Goal: Task Accomplishment & Management: Use online tool/utility

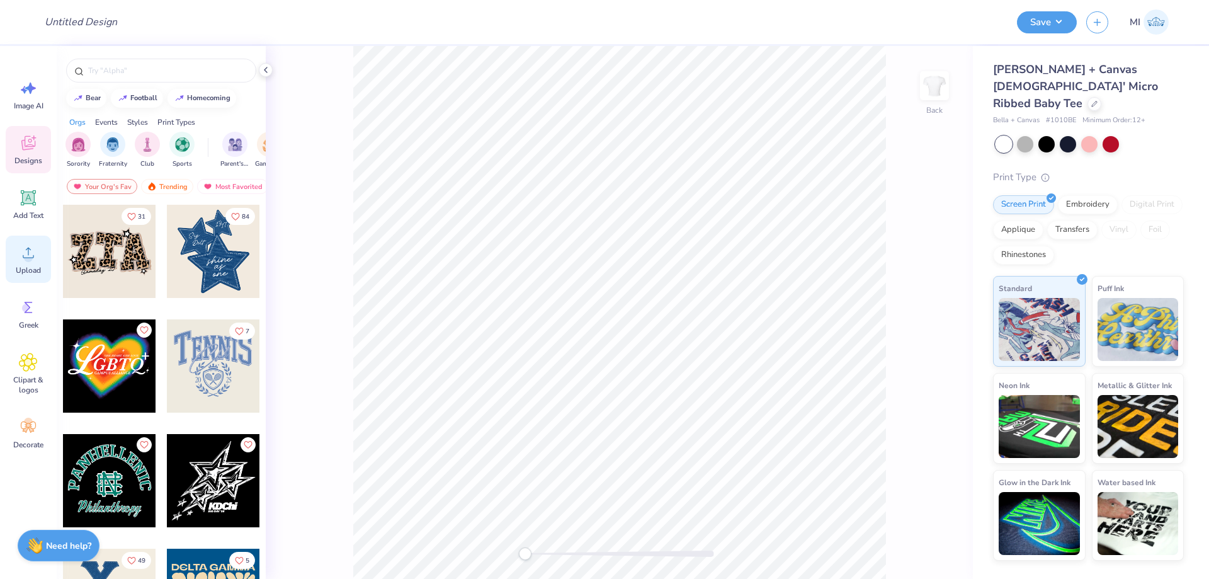
click at [46, 257] on div "Upload" at bounding box center [28, 259] width 45 height 47
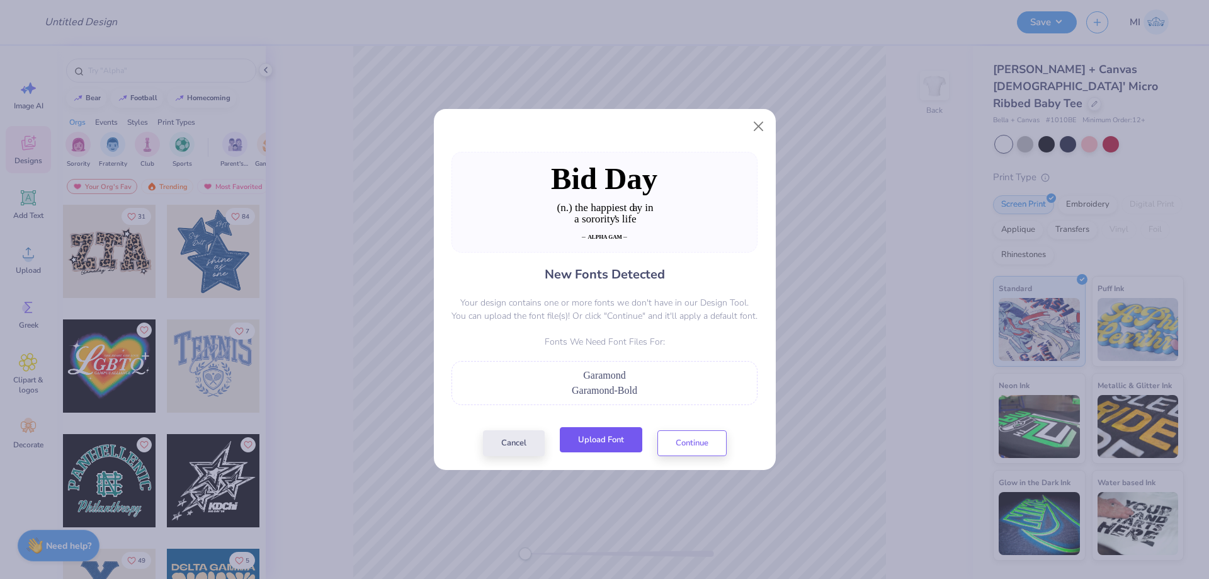
click at [606, 440] on button "Upload Font" at bounding box center [601, 440] width 83 height 26
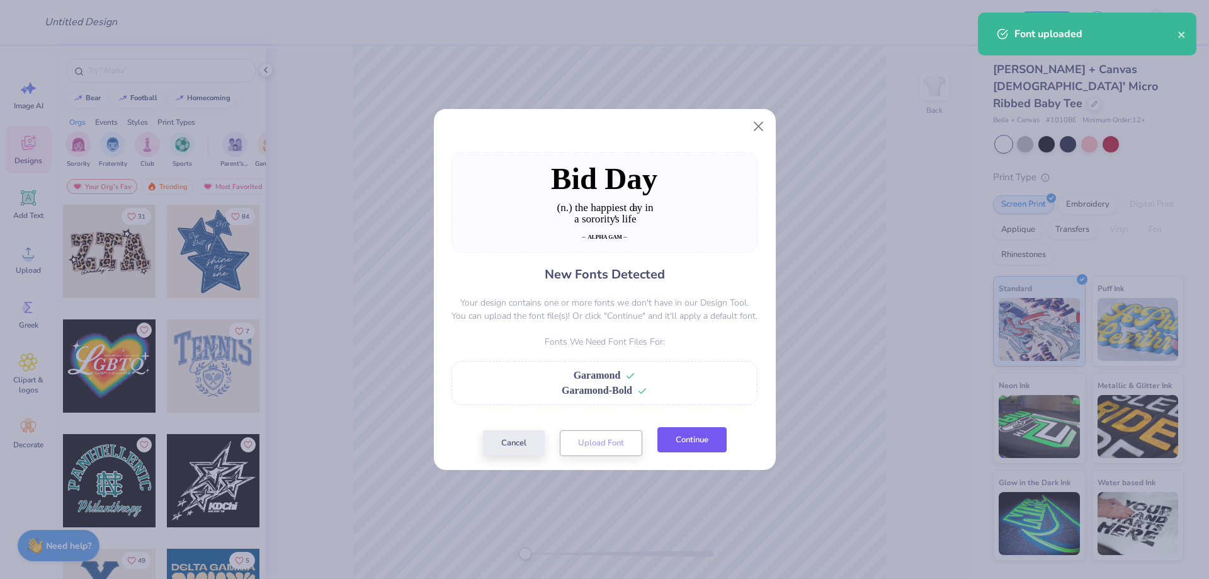
click at [686, 438] on button "Continue" at bounding box center [692, 440] width 69 height 26
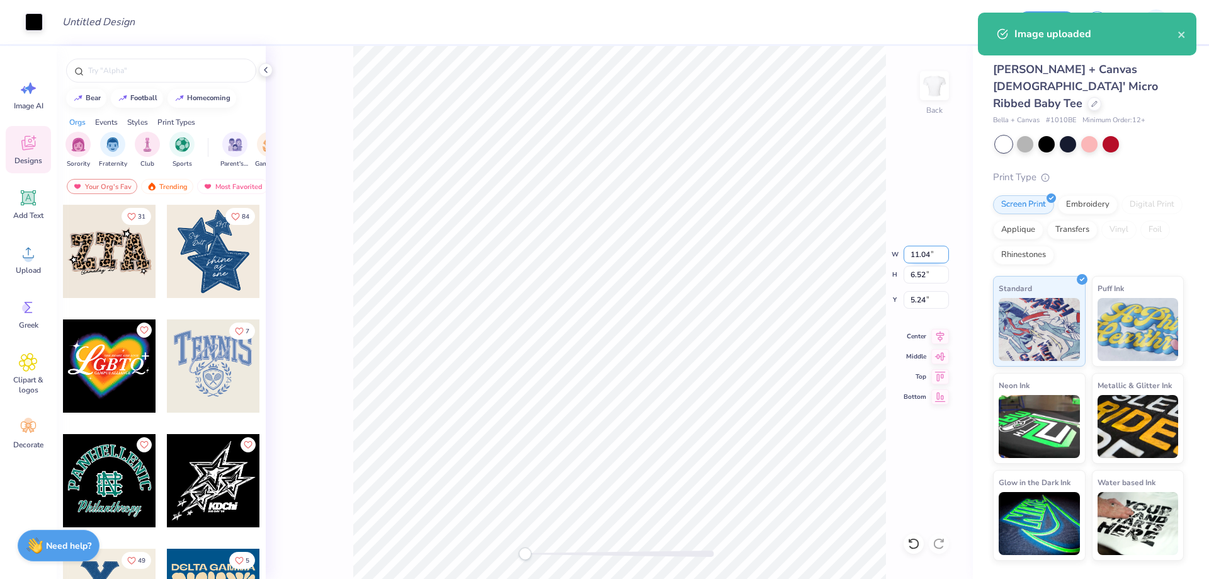
click at [923, 254] on input "11.04" at bounding box center [926, 255] width 45 height 18
click at [858, 261] on div "Back W 11.04 11.04 " H 6.52 6.52 " Y 5.24 5.24 " Center Middle Top Bottom" at bounding box center [619, 312] width 707 height 533
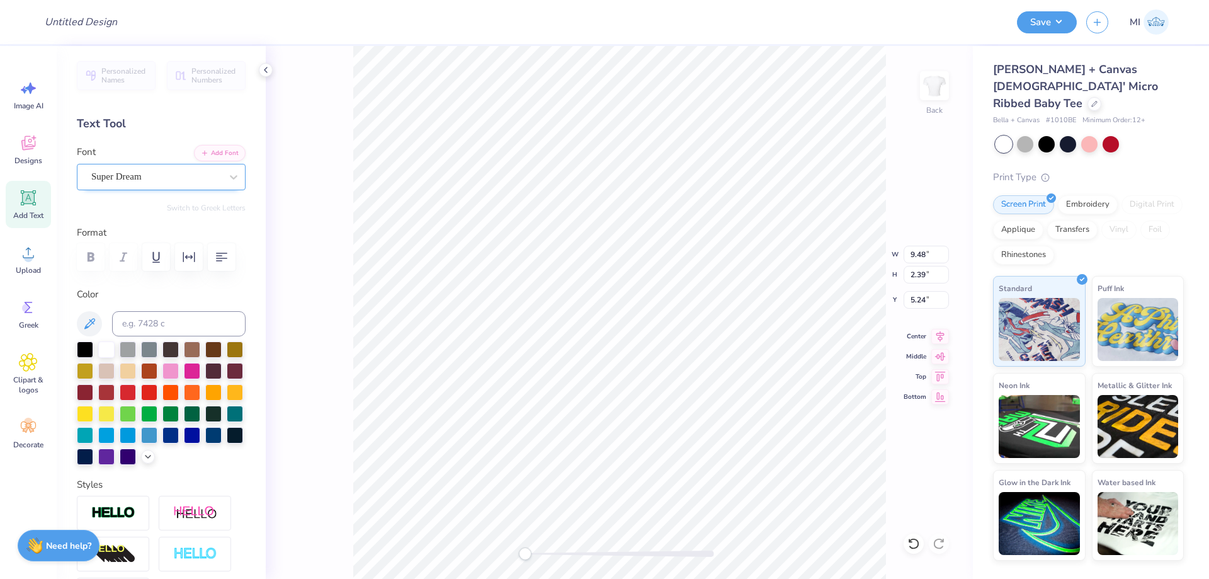
click at [102, 180] on div "Super Dream" at bounding box center [156, 177] width 132 height 20
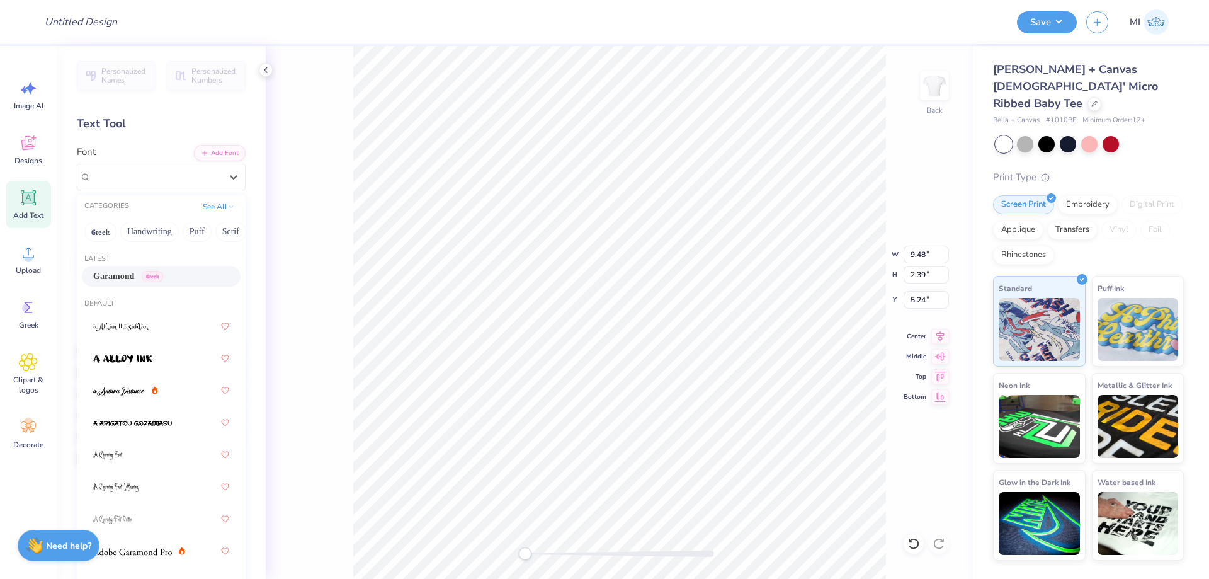
click at [133, 279] on div "Garamond Greek" at bounding box center [128, 276] width 70 height 13
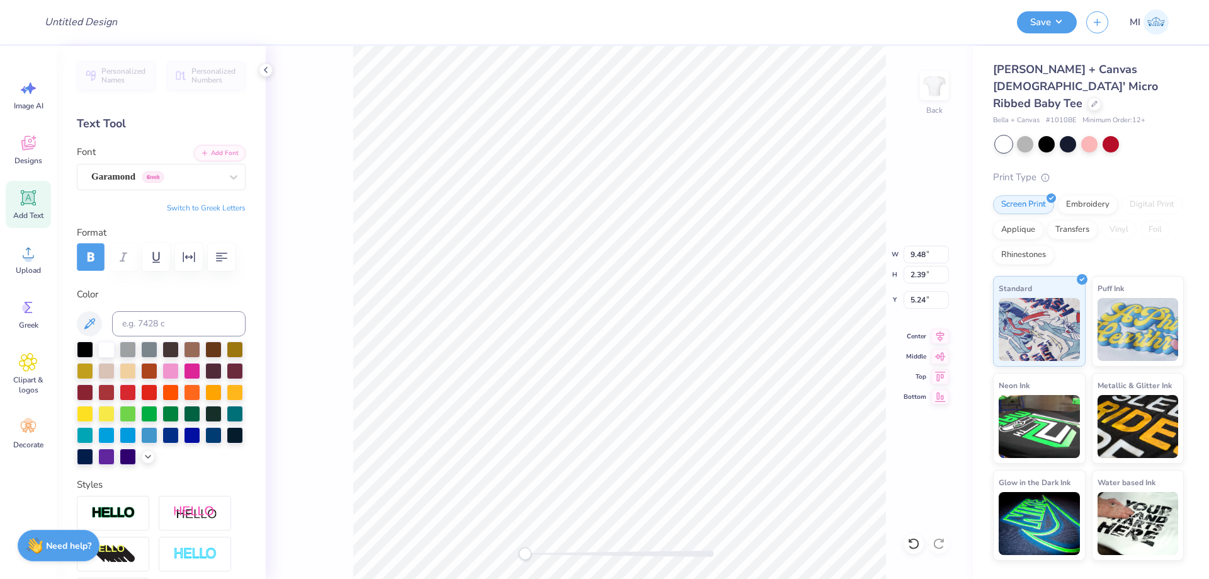
click at [96, 258] on icon "button" at bounding box center [90, 256] width 15 height 15
click at [132, 177] on div "Super Dream" at bounding box center [156, 177] width 132 height 20
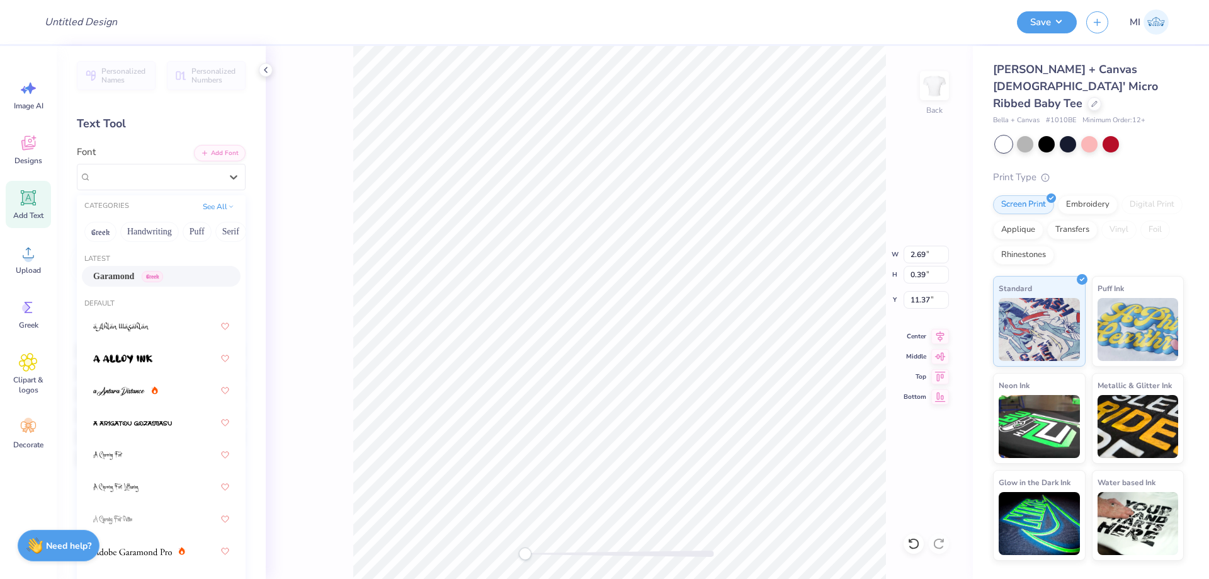
click at [134, 282] on div "Garamond Greek" at bounding box center [128, 276] width 70 height 13
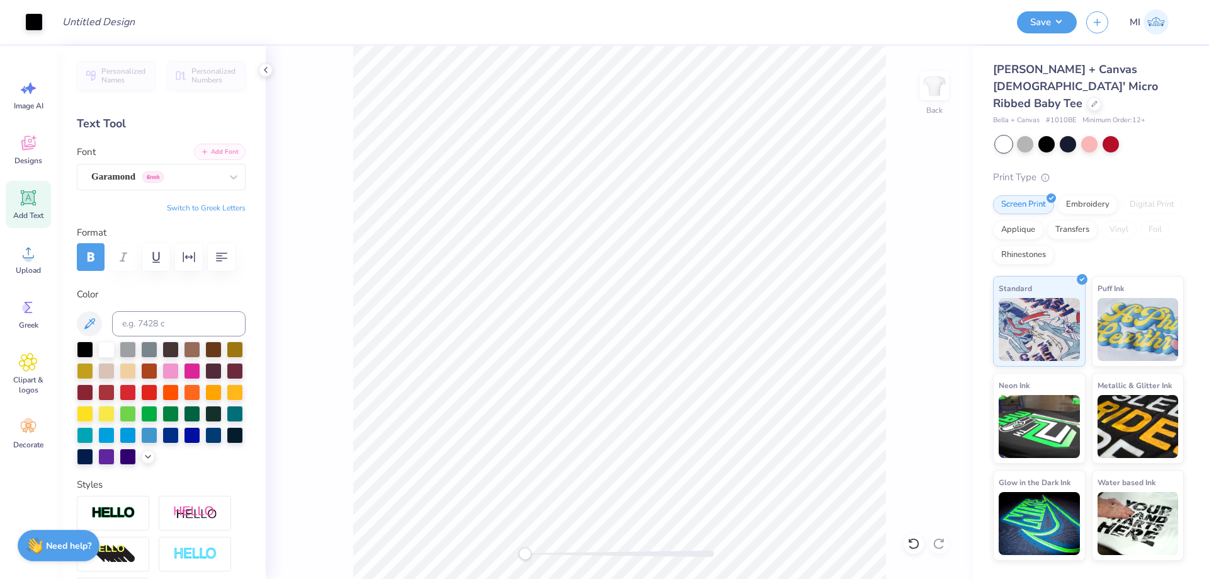
click at [219, 149] on button "Add Font" at bounding box center [220, 152] width 52 height 16
drag, startPoint x: 557, startPoint y: 556, endPoint x: 545, endPoint y: 551, distance: 12.8
click at [537, 555] on div at bounding box center [619, 553] width 189 height 6
drag, startPoint x: 188, startPoint y: 174, endPoint x: 184, endPoint y: 181, distance: 7.7
click at [188, 174] on div "Garamond Greek" at bounding box center [156, 177] width 132 height 20
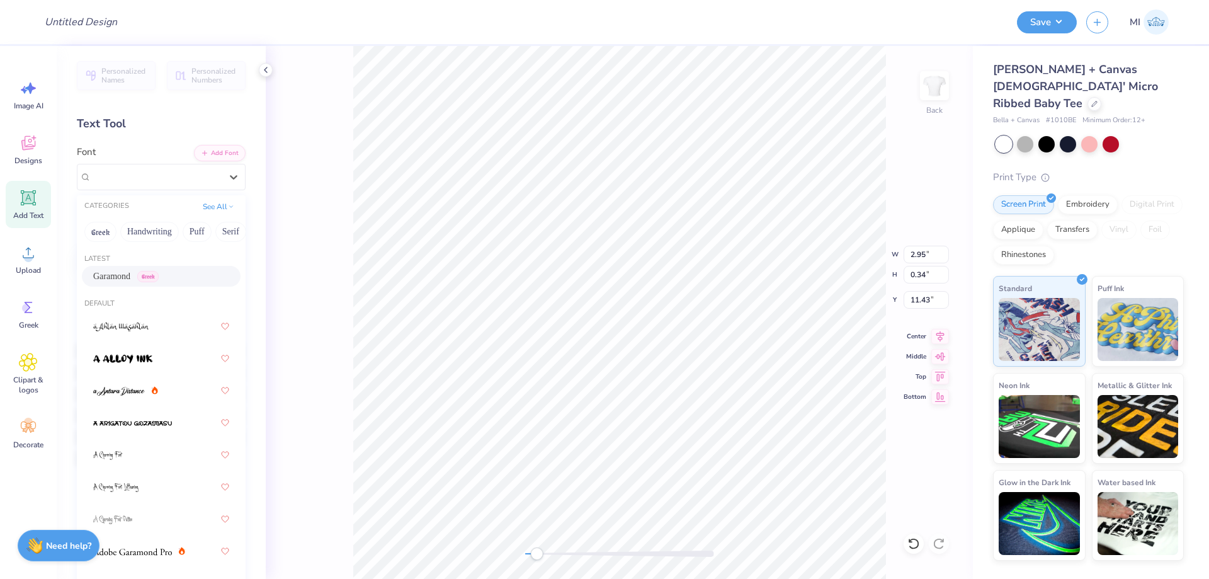
click at [132, 275] on div "Garamond Greek" at bounding box center [126, 276] width 66 height 13
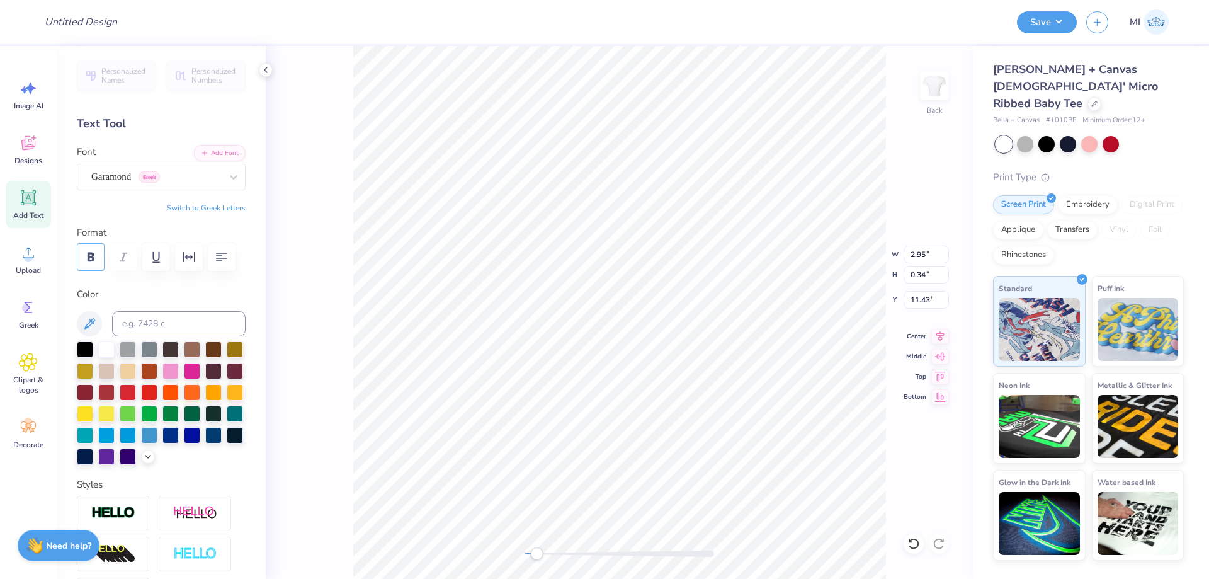
click at [86, 254] on icon "button" at bounding box center [90, 256] width 15 height 15
drag, startPoint x: 542, startPoint y: 554, endPoint x: 549, endPoint y: 556, distance: 7.8
click at [549, 556] on div "Accessibility label" at bounding box center [549, 553] width 13 height 13
type input "10.54"
type input "1.95"
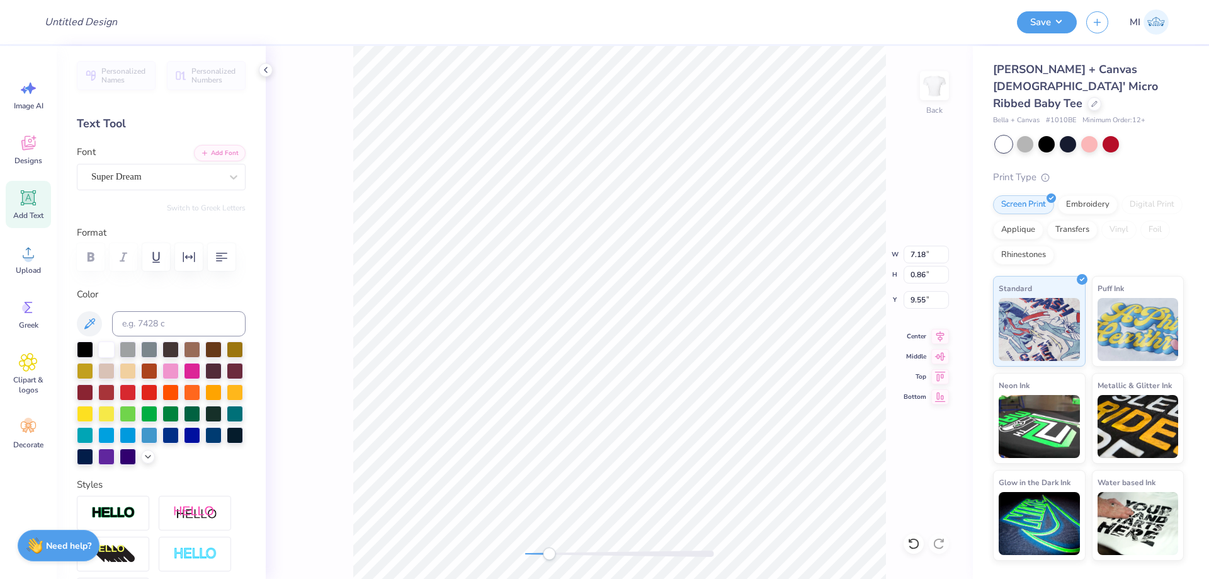
type input "8.46"
click at [109, 173] on div "Super Dream" at bounding box center [156, 177] width 132 height 20
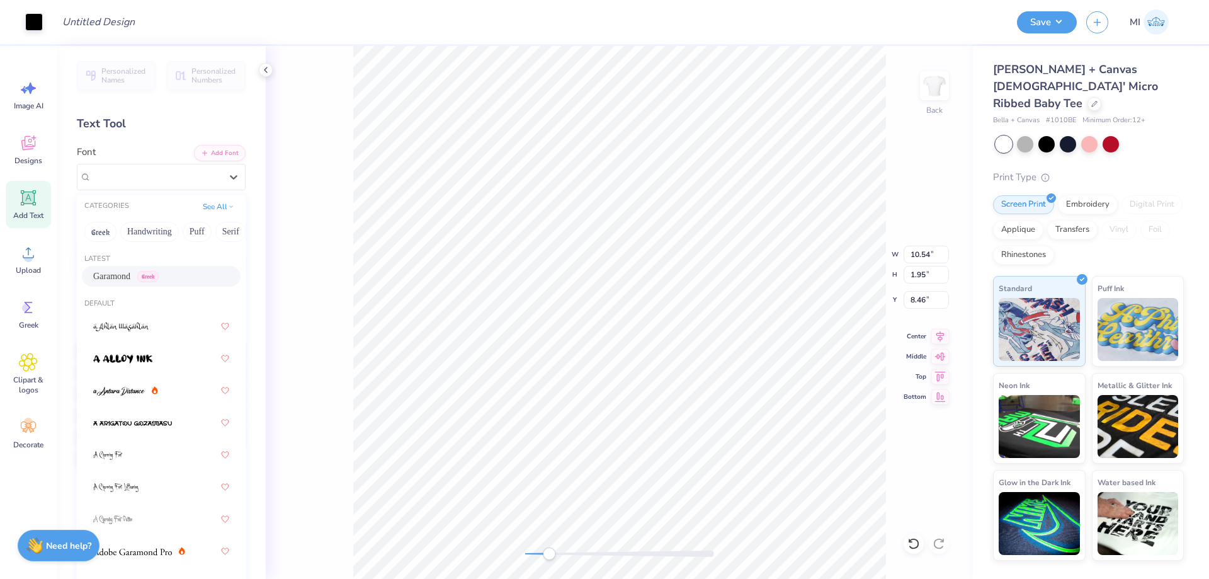
click at [137, 283] on div "Garamond Greek" at bounding box center [161, 276] width 159 height 21
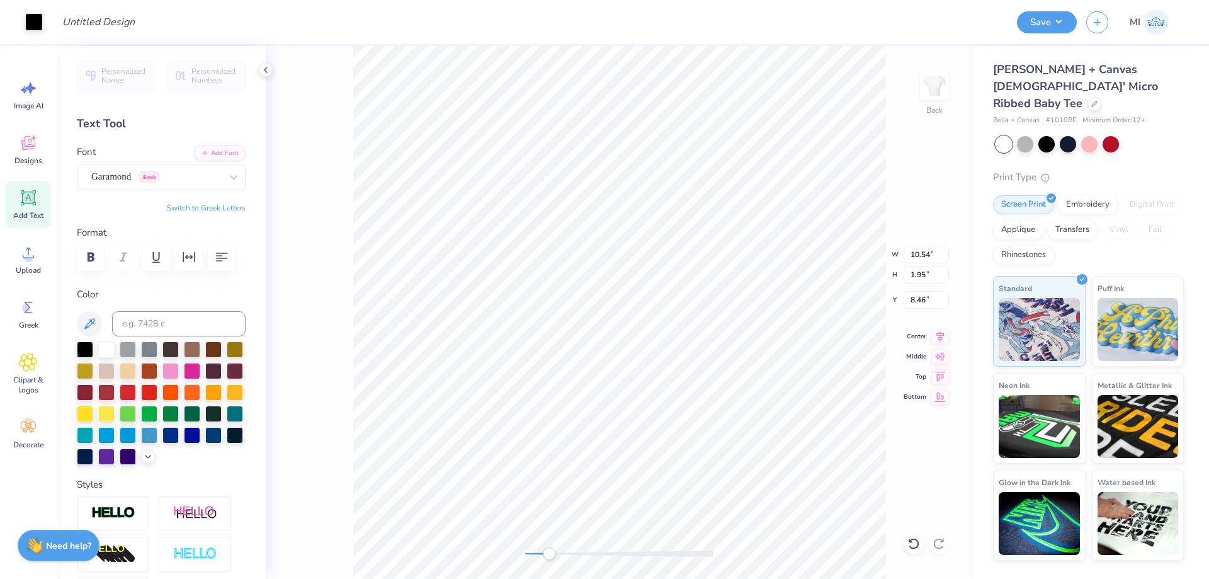
type input "0.98"
click at [191, 179] on div "Super Dream" at bounding box center [156, 177] width 132 height 20
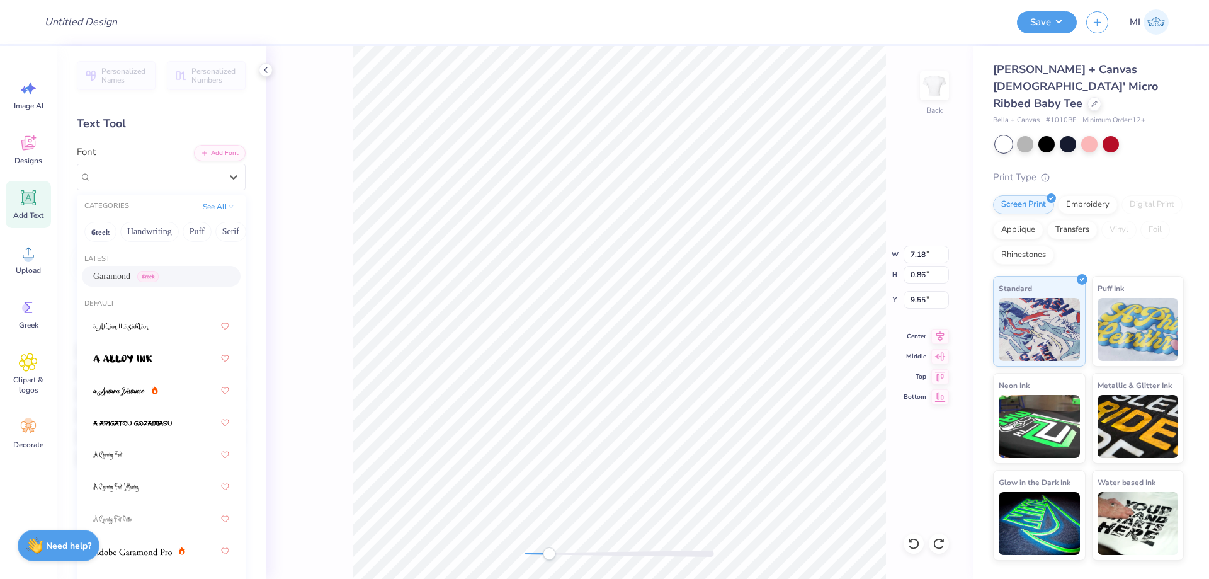
click at [164, 275] on div "Garamond Greek" at bounding box center [161, 276] width 136 height 13
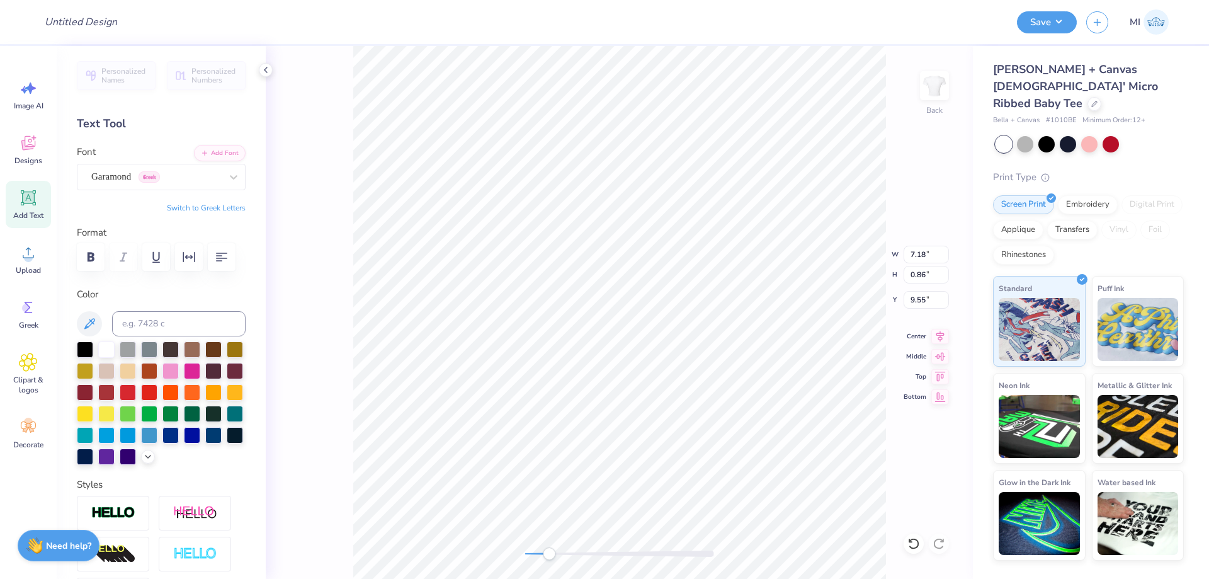
type input "10.54"
type input "0.98"
type input "8.46"
click at [177, 176] on div "Super Dream" at bounding box center [156, 177] width 132 height 20
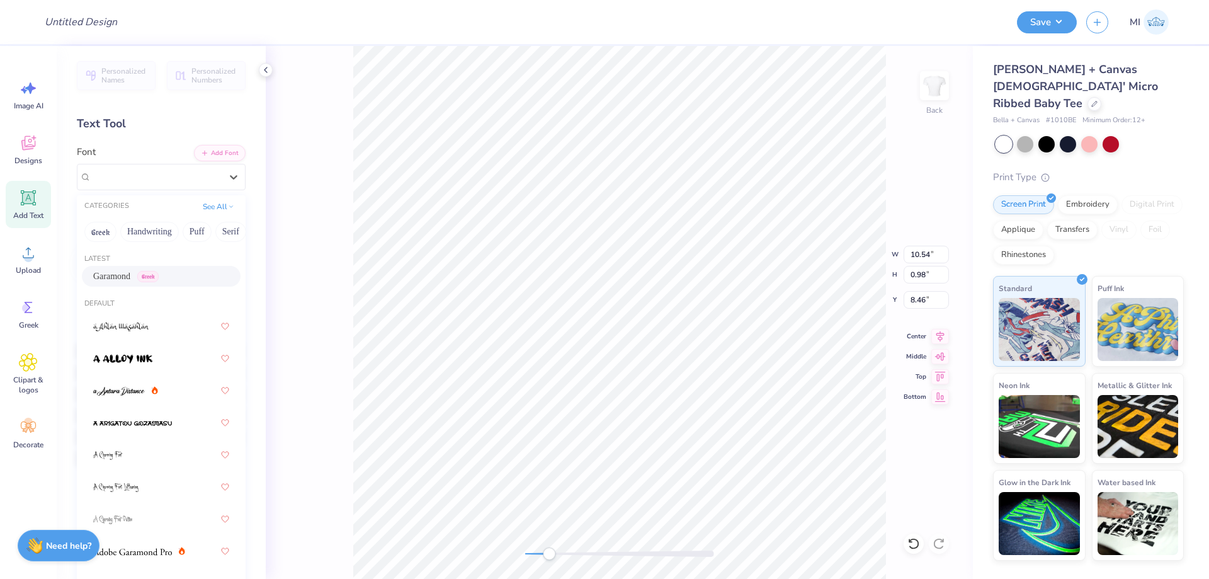
drag, startPoint x: 132, startPoint y: 278, endPoint x: 288, endPoint y: 335, distance: 166.4
click at [131, 278] on div "Garamond Greek" at bounding box center [126, 276] width 66 height 13
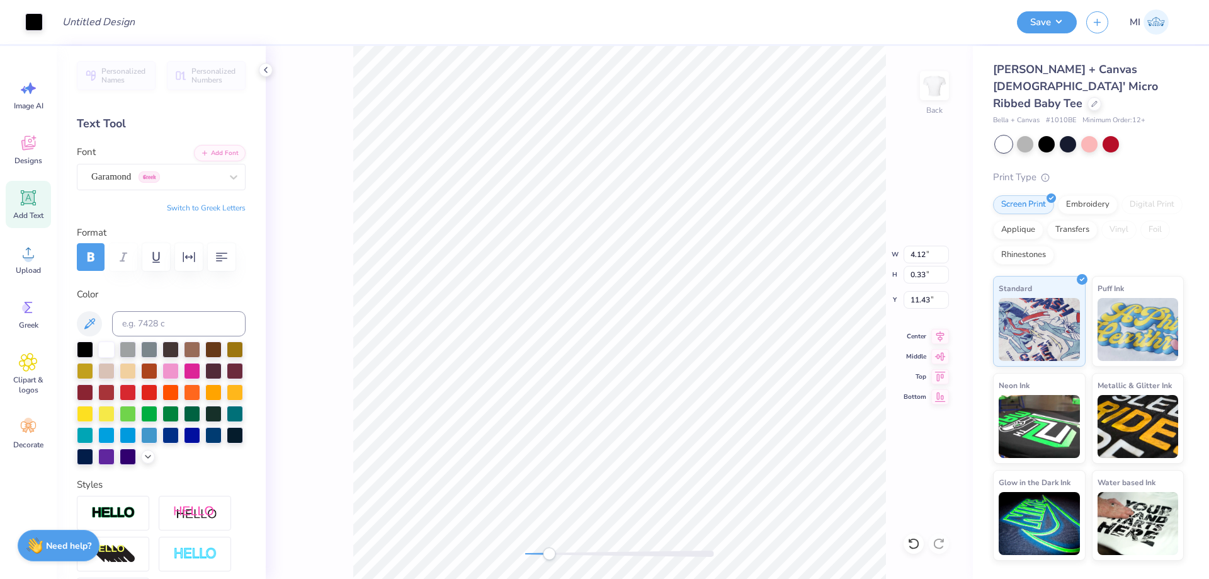
type input "11.01"
click at [753, 556] on li "Send to Back" at bounding box center [753, 563] width 99 height 25
click at [705, 441] on li "Group" at bounding box center [711, 440] width 99 height 25
type input "8.58"
type input "1.91"
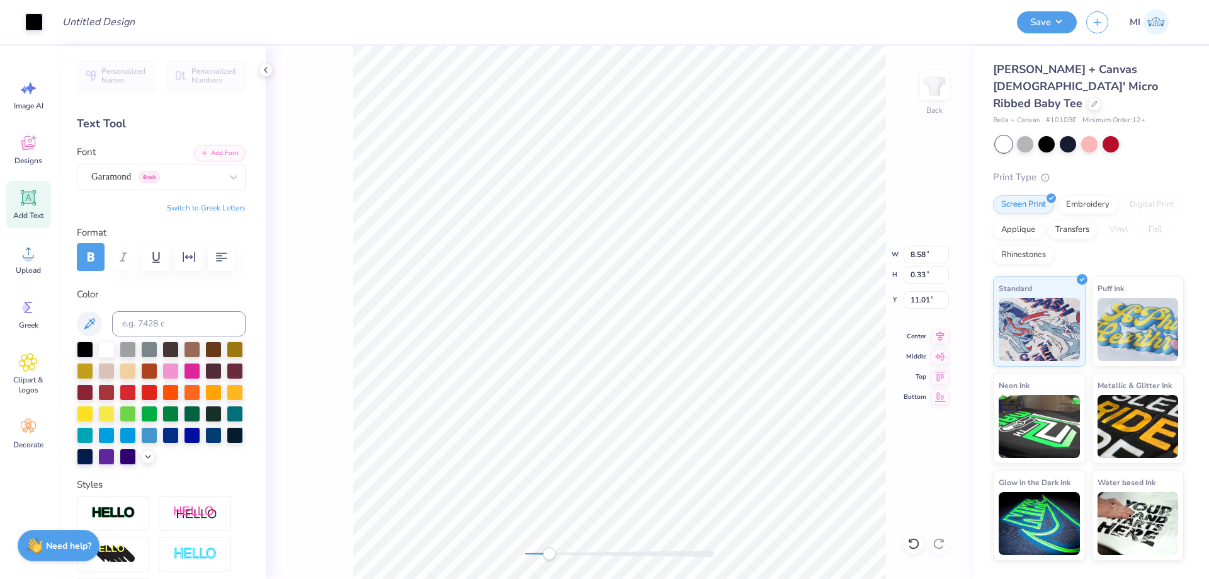
type input "8.50"
click at [632, 435] on li "Group" at bounding box center [646, 440] width 99 height 25
type input "9.65"
type input "2.48"
type input "5.63"
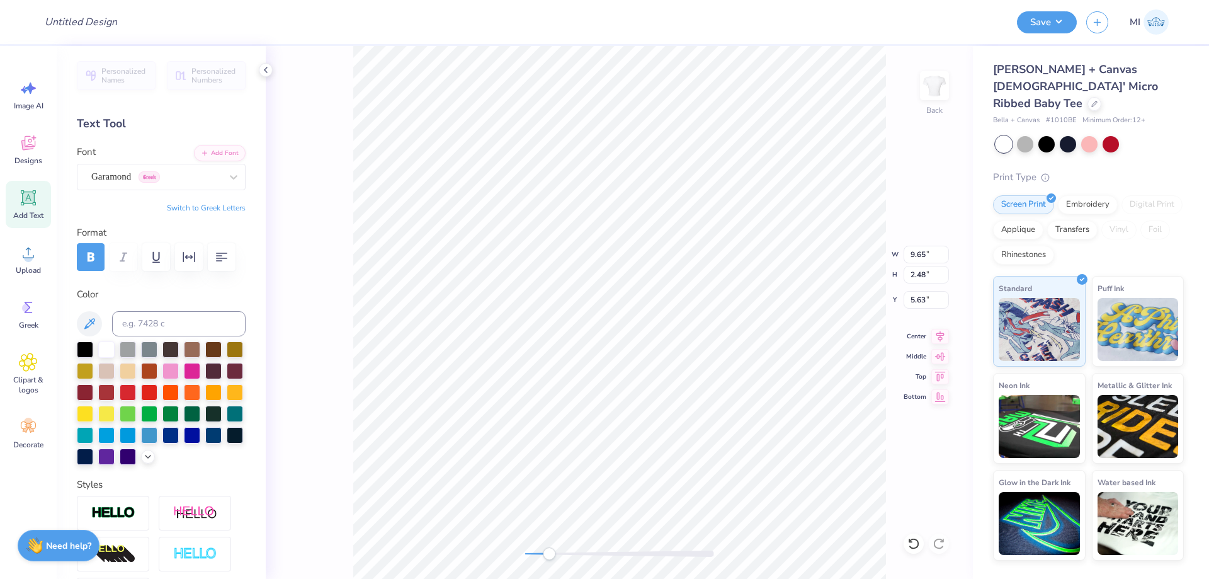
type input "8.58"
type input "1.91"
type input "8.50"
type input "4.12"
type input "0.33"
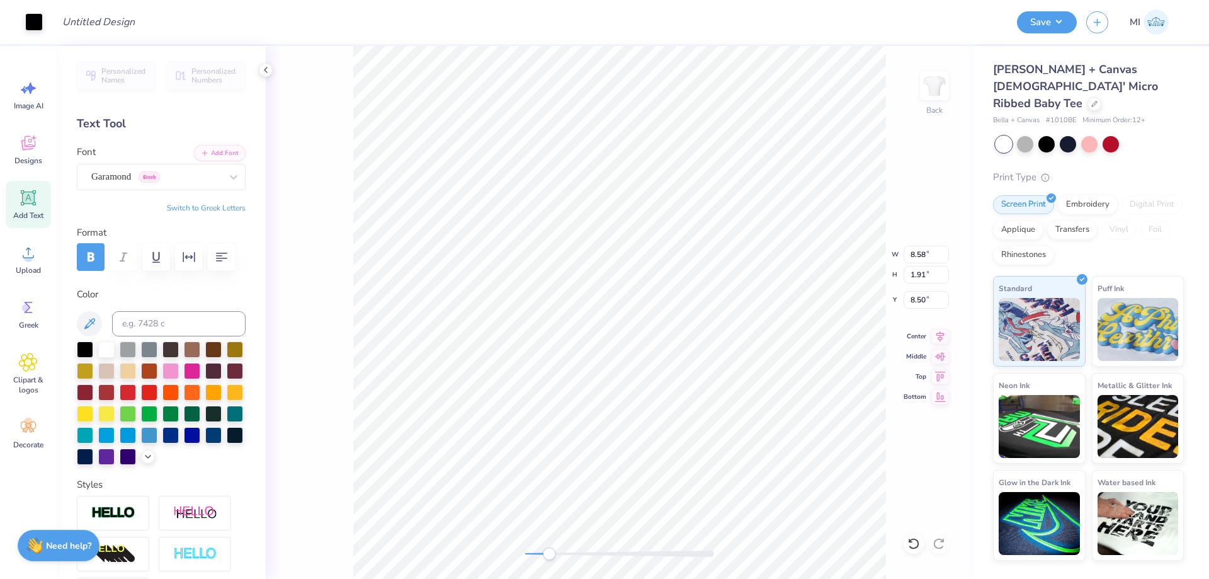
type input "11.01"
click at [480, 549] on div "Back" at bounding box center [619, 312] width 707 height 533
click at [925, 254] on input "9.65" at bounding box center [926, 255] width 45 height 18
type input "9.65"
type input "5.51"
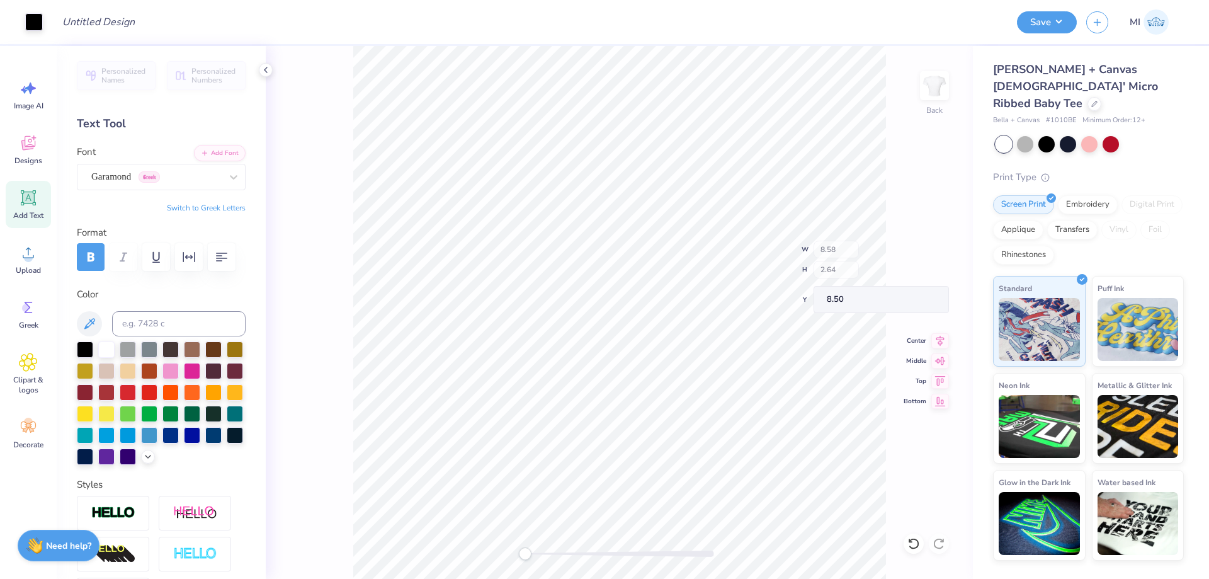
type input "5.63"
click at [925, 254] on input "9.65" at bounding box center [926, 255] width 45 height 18
type input "1.66"
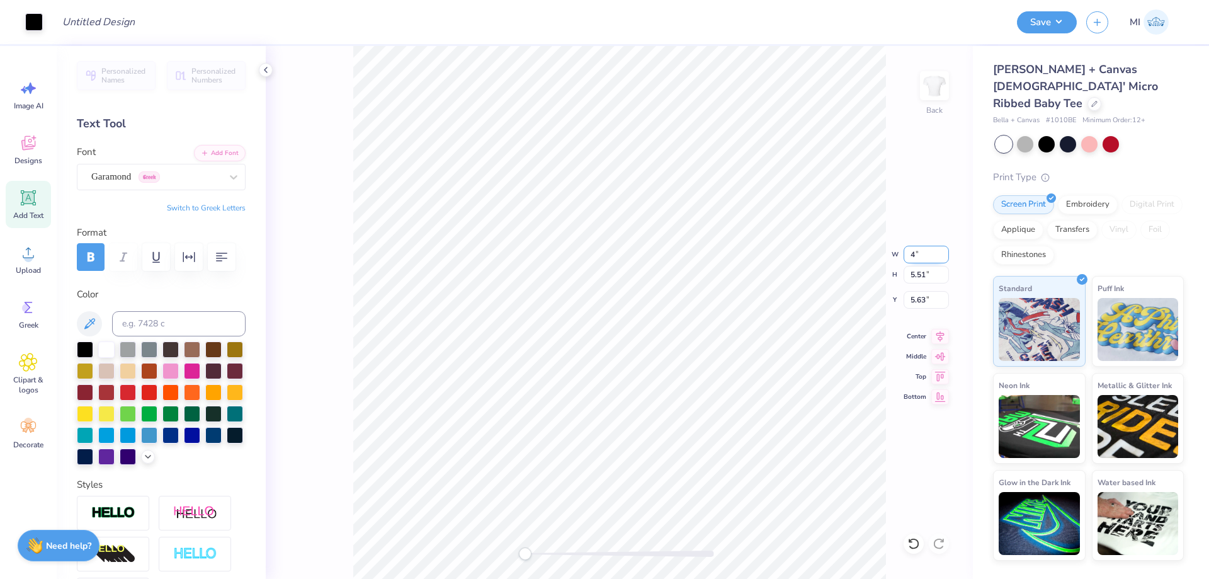
type input "1.94"
type input "7.54"
click at [687, 438] on li "Group" at bounding box center [698, 440] width 99 height 25
click at [925, 255] on input "9.65" at bounding box center [926, 255] width 45 height 18
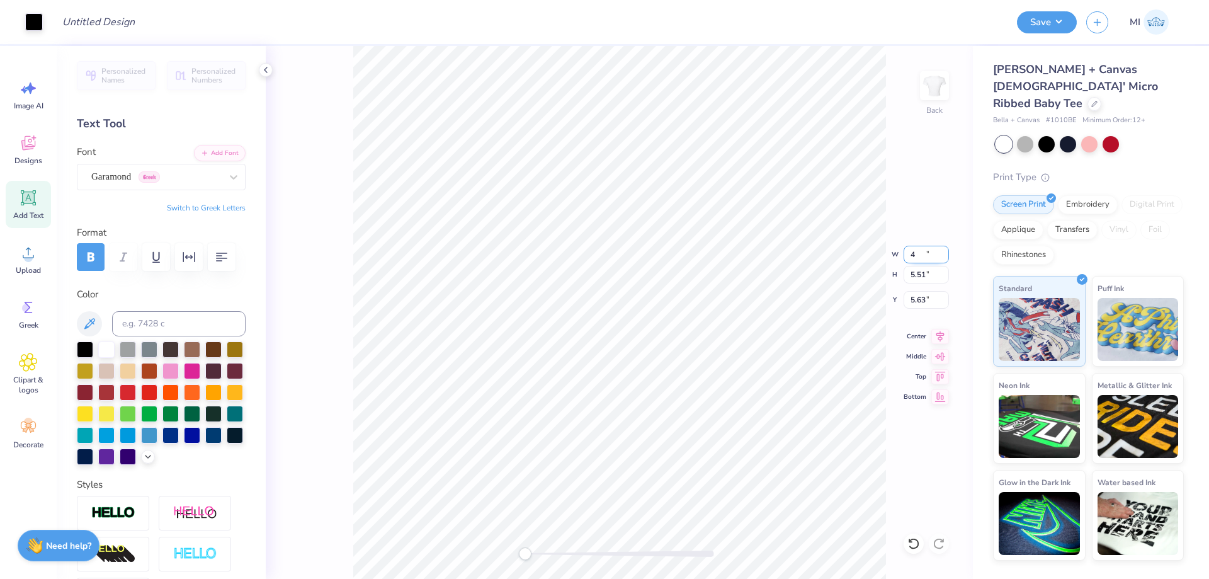
click at [925, 255] on input "4" at bounding box center [926, 255] width 45 height 18
type input "4"
type input "9.65"
type input "5.51"
type input "5.63"
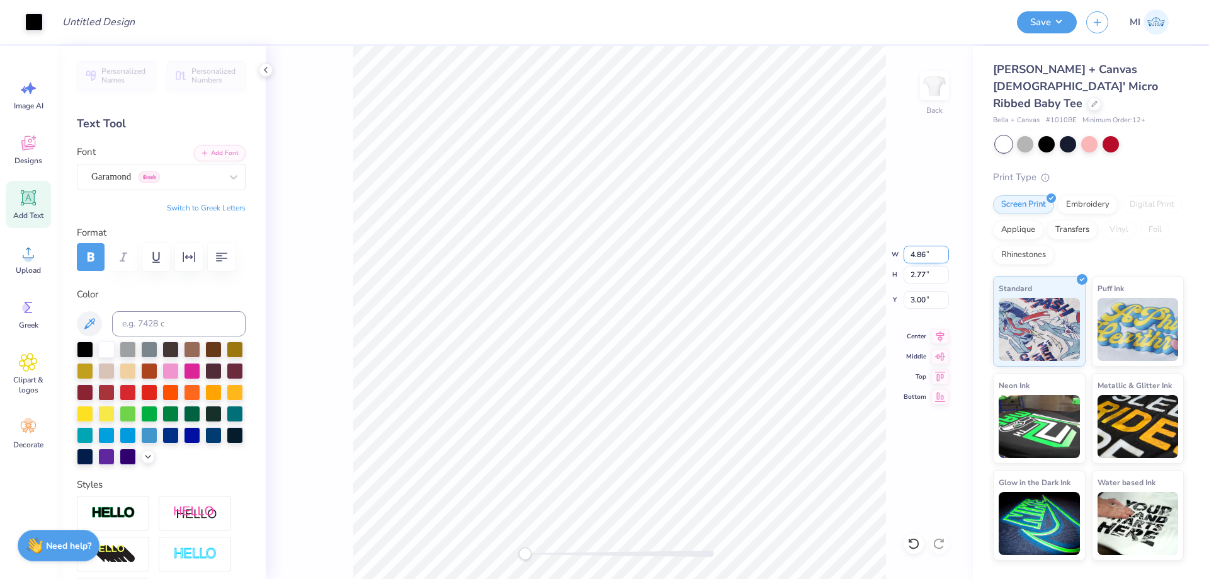
click at [926, 257] on input "4.86" at bounding box center [926, 255] width 45 height 18
click at [926, 257] on input "4" at bounding box center [926, 255] width 45 height 18
type input "4"
click at [925, 256] on input "3.29" at bounding box center [926, 255] width 45 height 18
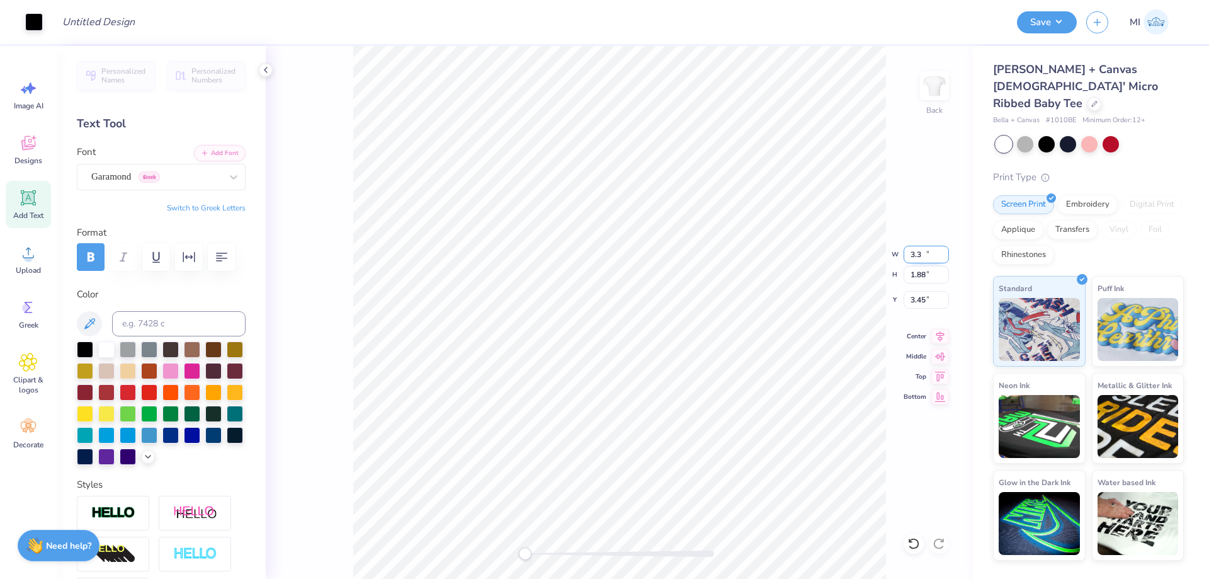
click at [938, 251] on input "3.3" at bounding box center [926, 255] width 45 height 18
click at [938, 251] on input "3.31" at bounding box center [926, 255] width 45 height 18
click at [938, 251] on input "3.32" at bounding box center [926, 255] width 45 height 18
click at [938, 251] on input "3.33" at bounding box center [926, 255] width 45 height 18
click at [938, 251] on input "3.34" at bounding box center [926, 255] width 45 height 18
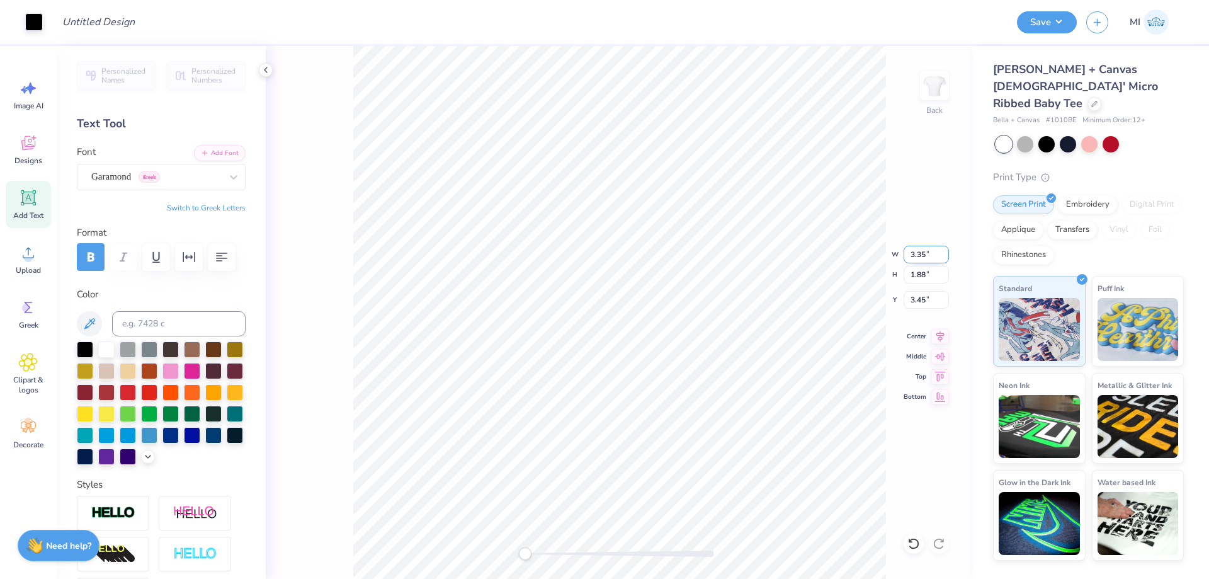
click at [938, 251] on input "3.35" at bounding box center [926, 255] width 45 height 18
click at [938, 251] on input "3.36" at bounding box center [926, 255] width 45 height 18
click at [938, 251] on input "3.37" at bounding box center [926, 255] width 45 height 18
click at [938, 251] on input "3.38" at bounding box center [926, 255] width 45 height 18
click at [938, 251] on input "3.39" at bounding box center [926, 255] width 45 height 18
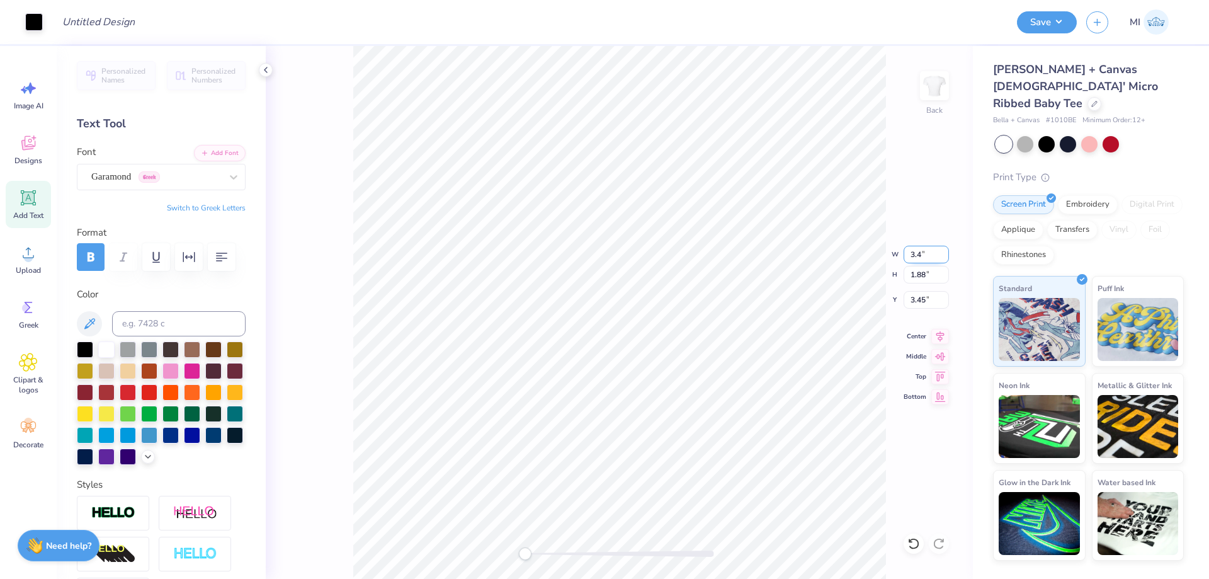
click at [938, 251] on input "3.4" at bounding box center [926, 255] width 45 height 18
click at [939, 251] on input "3.41" at bounding box center [926, 255] width 45 height 18
click at [939, 251] on input "3.42" at bounding box center [926, 255] width 45 height 18
click at [939, 251] on input "3.43" at bounding box center [926, 255] width 45 height 18
click at [940, 251] on input "3.44" at bounding box center [926, 255] width 45 height 18
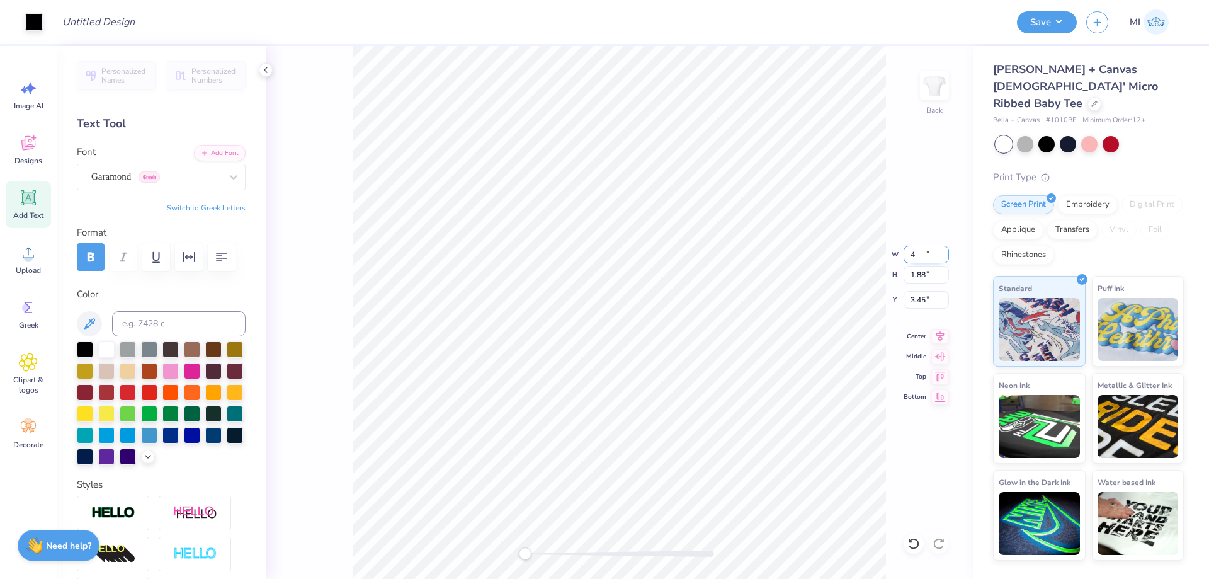
drag, startPoint x: 928, startPoint y: 253, endPoint x: 865, endPoint y: 256, distance: 62.5
click at [904, 256] on input "4" at bounding box center [926, 255] width 45 height 18
type input "4"
click at [1026, 135] on div at bounding box center [1025, 143] width 16 height 16
type input "4.00"
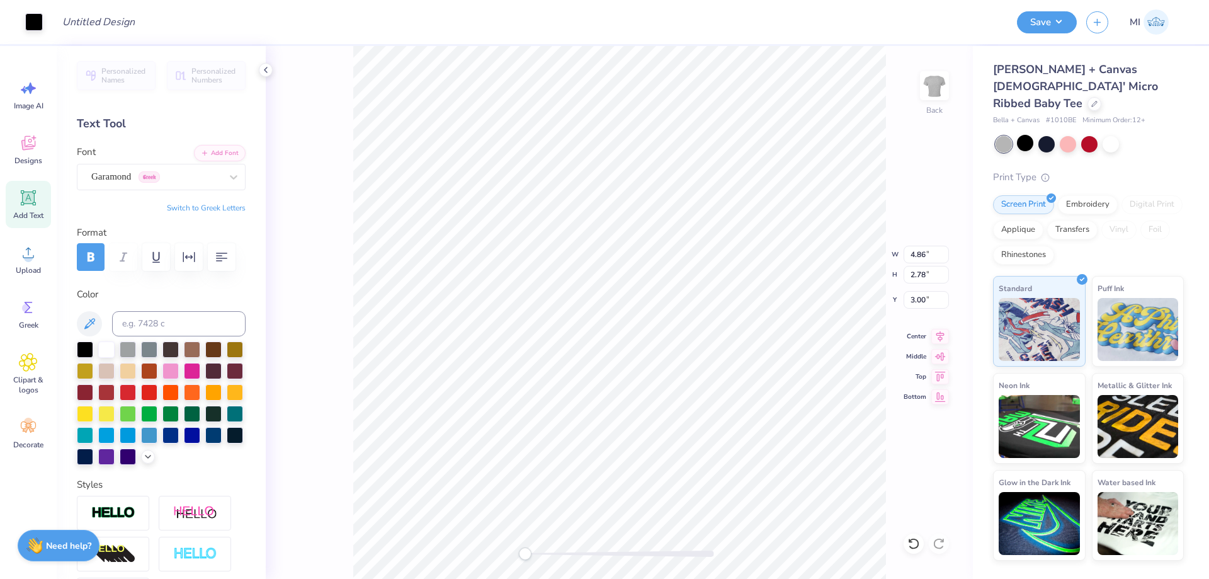
type input "2.28"
type input "3.25"
click at [1115, 135] on div at bounding box center [1111, 143] width 16 height 16
drag, startPoint x: 929, startPoint y: 254, endPoint x: 886, endPoint y: 254, distance: 43.5
click at [904, 254] on input "4.00" at bounding box center [926, 255] width 45 height 18
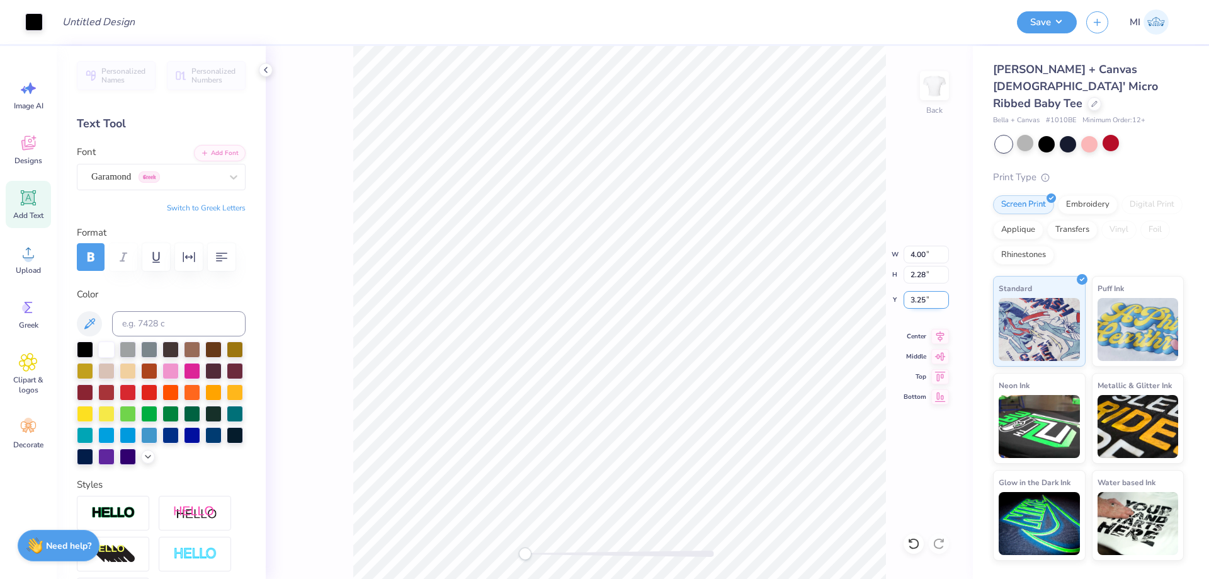
click at [928, 302] on input "3.25" at bounding box center [926, 300] width 45 height 18
click at [928, 302] on input "3" at bounding box center [926, 300] width 45 height 18
type input "3"
click at [1029, 135] on div at bounding box center [1025, 143] width 16 height 16
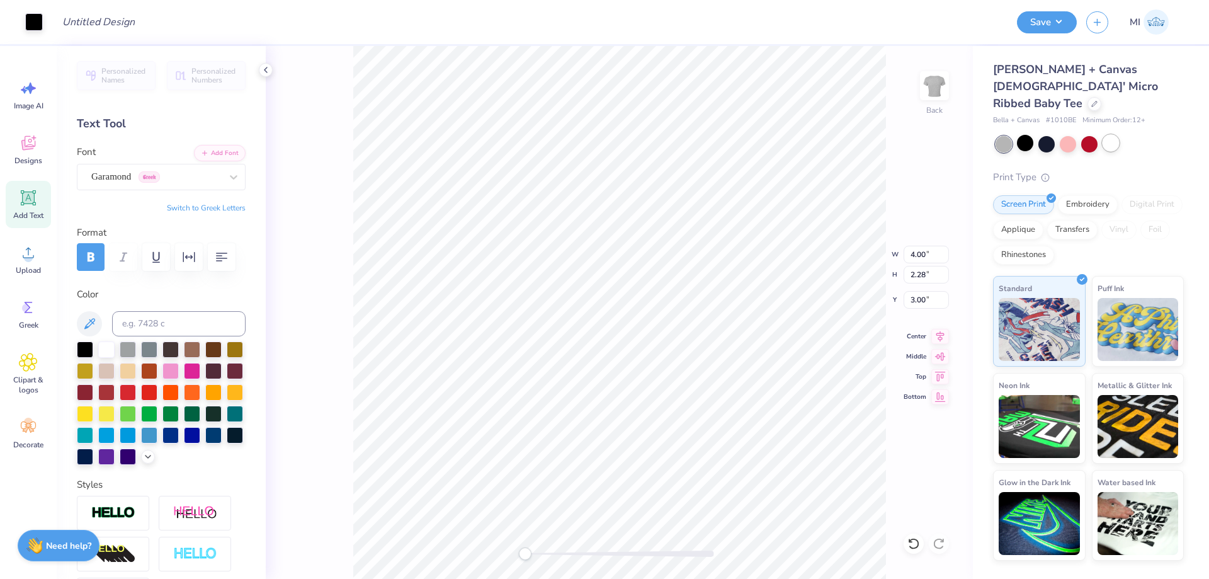
click at [1105, 135] on div at bounding box center [1111, 143] width 16 height 16
drag, startPoint x: 909, startPoint y: 253, endPoint x: 886, endPoint y: 256, distance: 23.5
click at [904, 256] on input "4.00" at bounding box center [926, 255] width 45 height 18
type input "4.5"
click at [1029, 135] on div at bounding box center [1025, 143] width 16 height 16
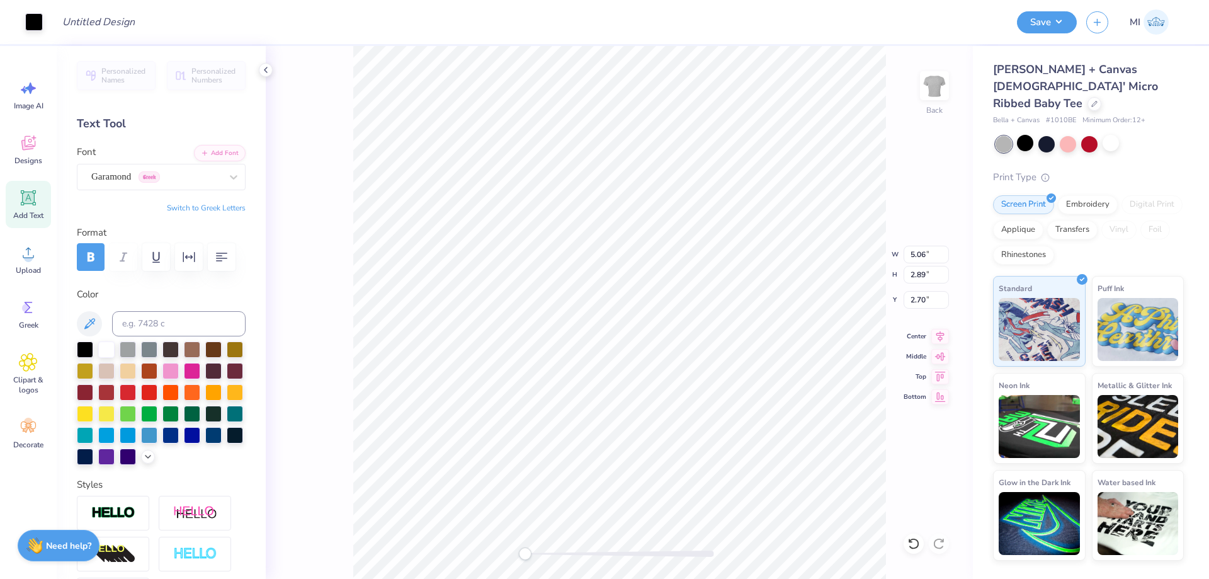
type input "4.50"
type input "2.57"
type input "2.86"
click at [1004, 136] on div at bounding box center [1004, 144] width 16 height 16
click at [1117, 135] on div at bounding box center [1111, 143] width 16 height 16
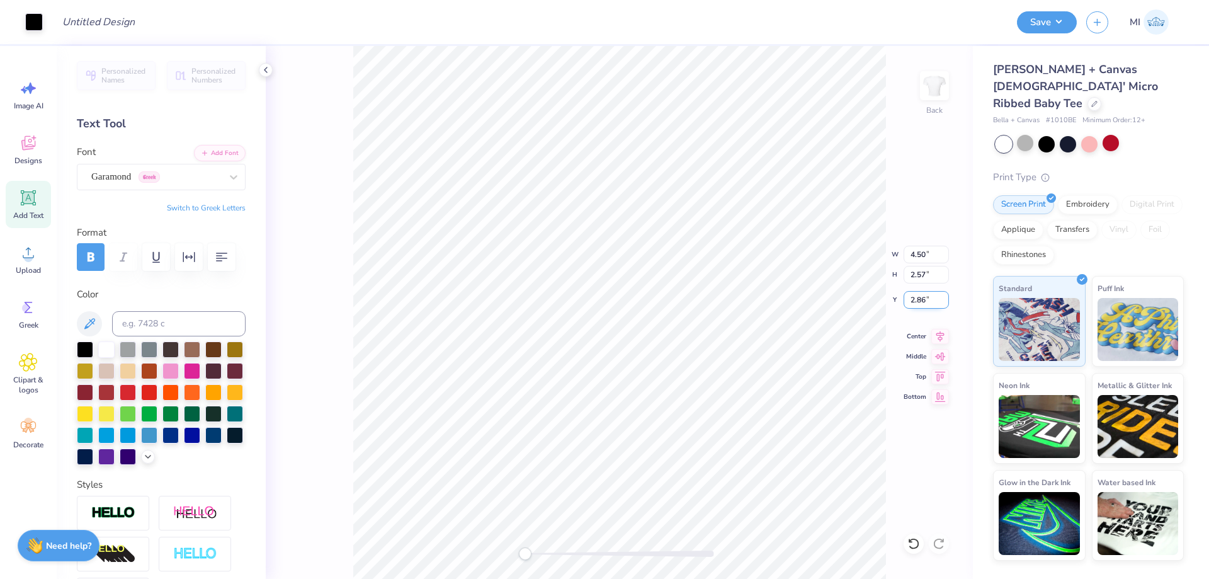
drag, startPoint x: 929, startPoint y: 300, endPoint x: 881, endPoint y: 302, distance: 47.9
click at [904, 302] on input "2.86" at bounding box center [926, 300] width 45 height 18
type input "3"
click at [1112, 135] on div at bounding box center [1111, 143] width 16 height 16
click at [1105, 135] on div at bounding box center [1111, 143] width 16 height 16
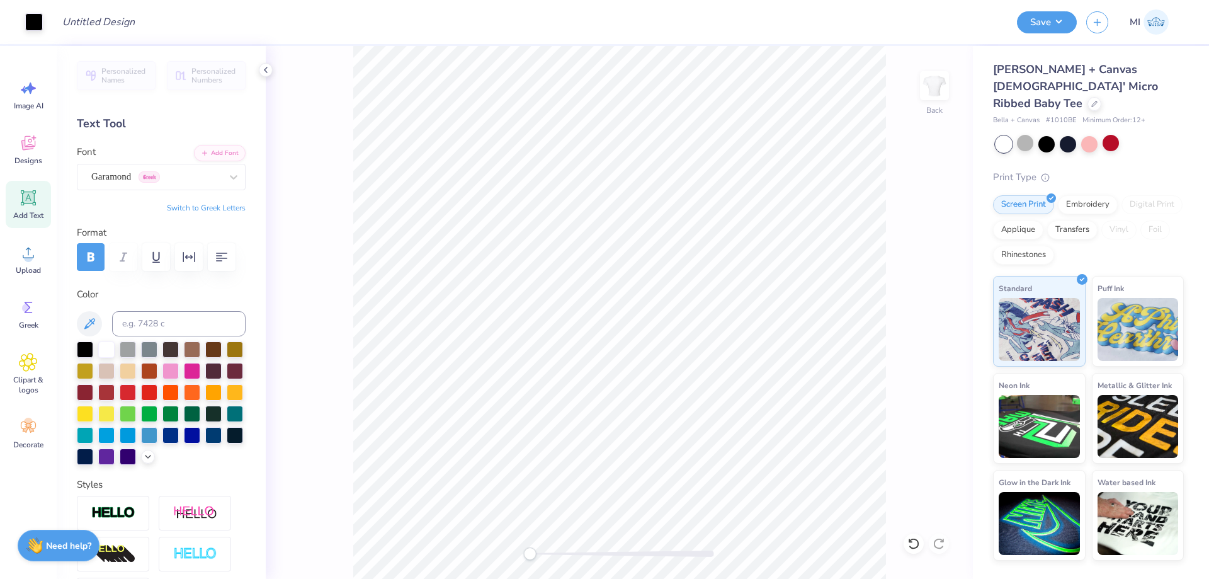
click at [459, 550] on div "Back" at bounding box center [619, 312] width 707 height 533
click at [152, 26] on div "Design Title" at bounding box center [529, 22] width 955 height 44
click at [129, 24] on input "Design Title" at bounding box center [113, 21] width 123 height 25
paste input "FPS240103"
type input "FPS240103"
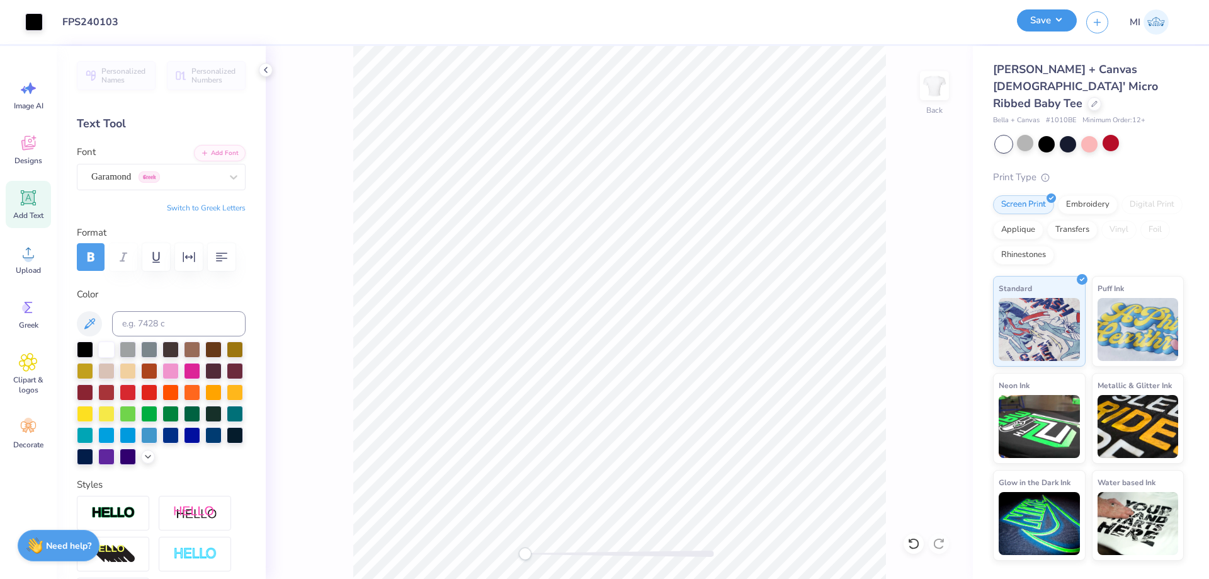
click at [1046, 27] on button "Save" at bounding box center [1047, 20] width 60 height 22
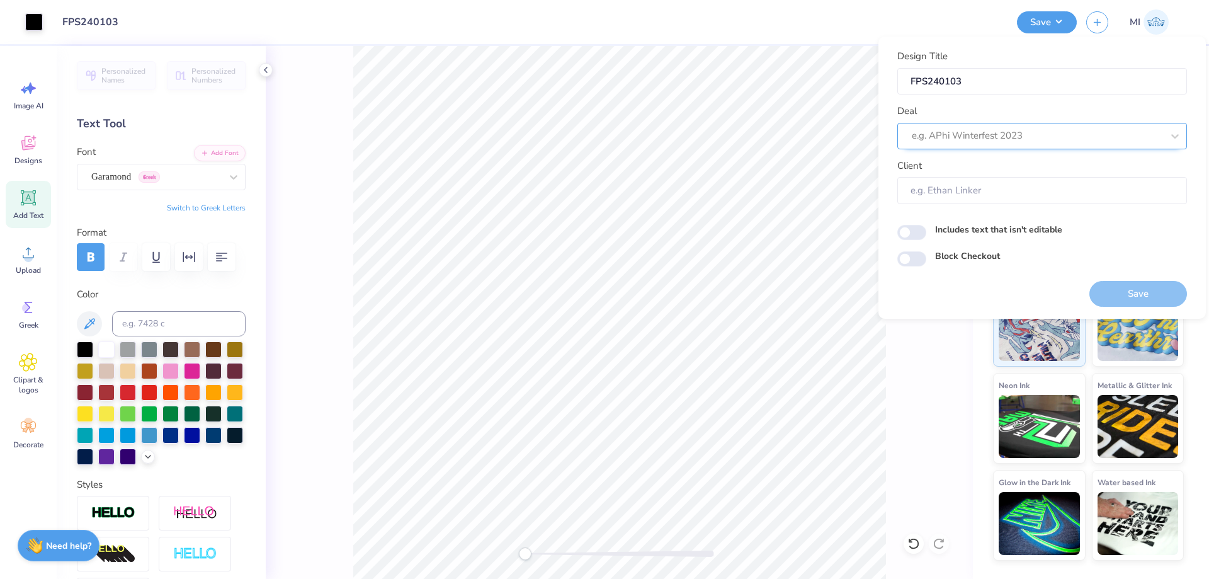
click at [1057, 140] on div at bounding box center [1037, 135] width 251 height 17
click at [1005, 166] on div "Design Tool Gallery" at bounding box center [1043, 169] width 280 height 21
type input "Design Tool Gallery"
type input "Design Tool Gallery User"
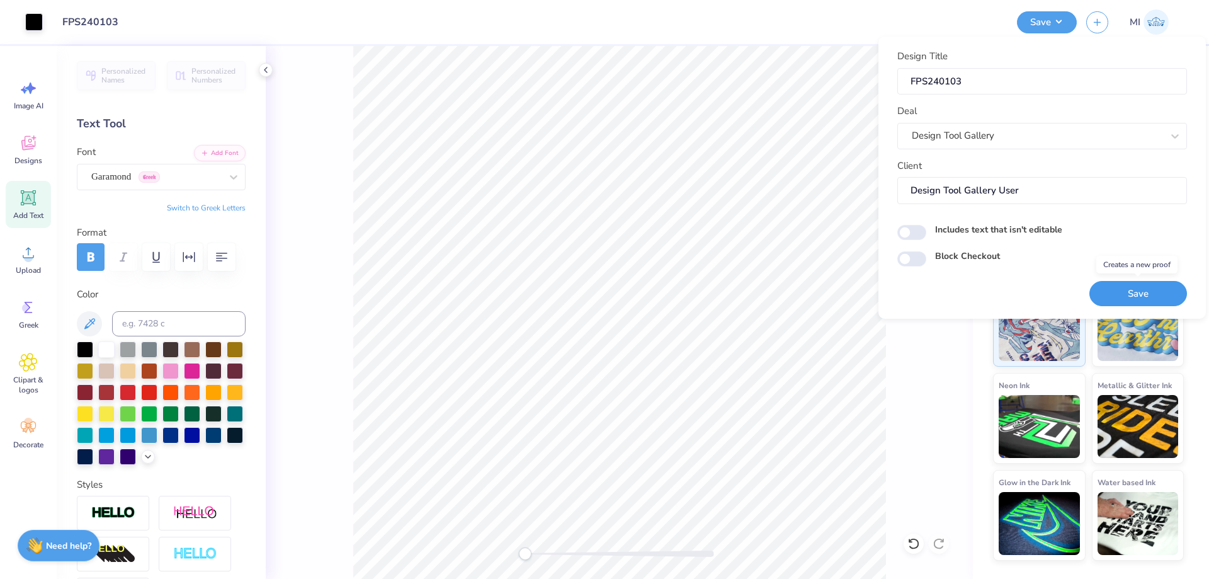
click at [1115, 283] on button "Save" at bounding box center [1139, 294] width 98 height 26
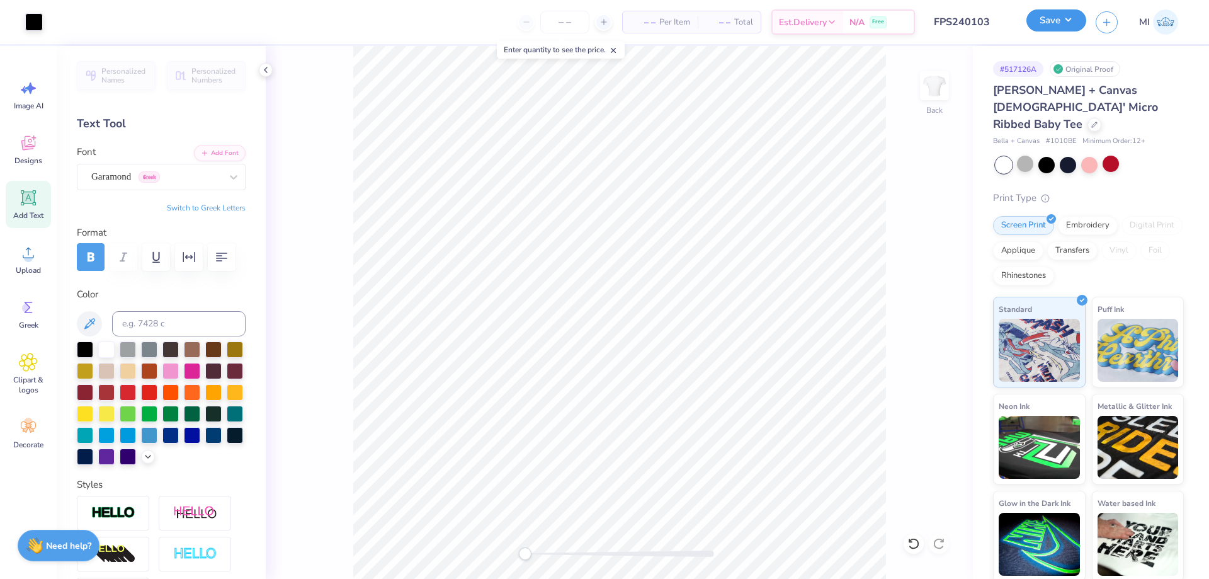
click at [1056, 21] on button "Save" at bounding box center [1057, 20] width 60 height 22
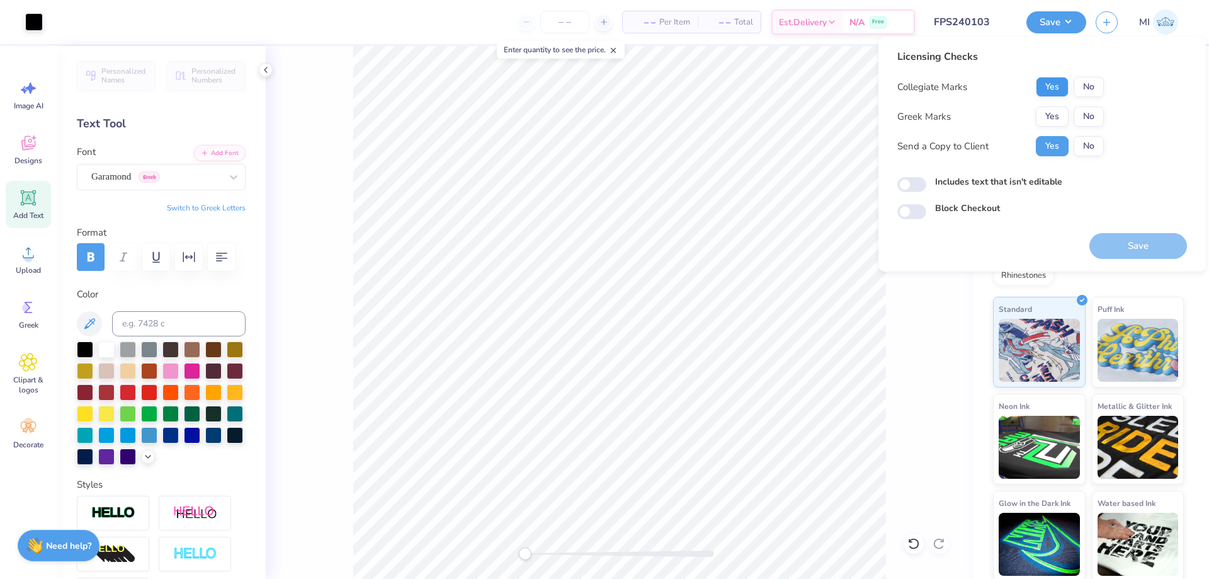
drag, startPoint x: 1071, startPoint y: 84, endPoint x: 1066, endPoint y: 93, distance: 10.0
click at [1072, 84] on div "Yes No" at bounding box center [1070, 87] width 68 height 20
drag, startPoint x: 1089, startPoint y: 87, endPoint x: 1063, endPoint y: 105, distance: 32.1
click at [1084, 92] on button "No" at bounding box center [1089, 87] width 30 height 20
click at [1054, 113] on button "Yes" at bounding box center [1052, 116] width 33 height 20
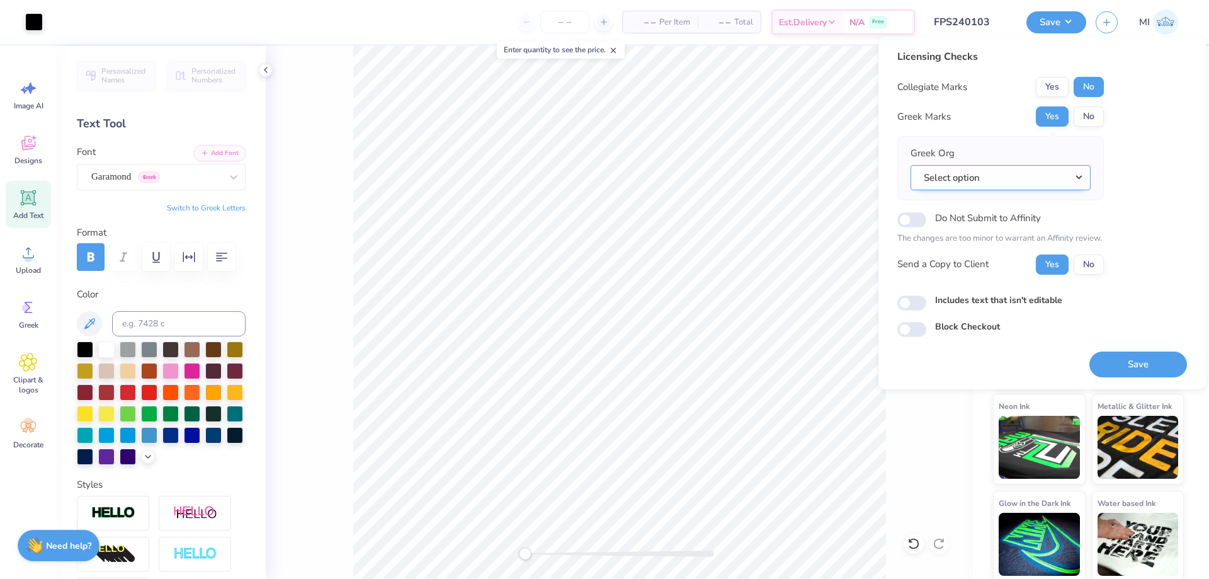
click at [1032, 163] on div "Greek Org Select option" at bounding box center [1001, 168] width 180 height 44
click at [1028, 172] on button "Select option" at bounding box center [1001, 178] width 180 height 26
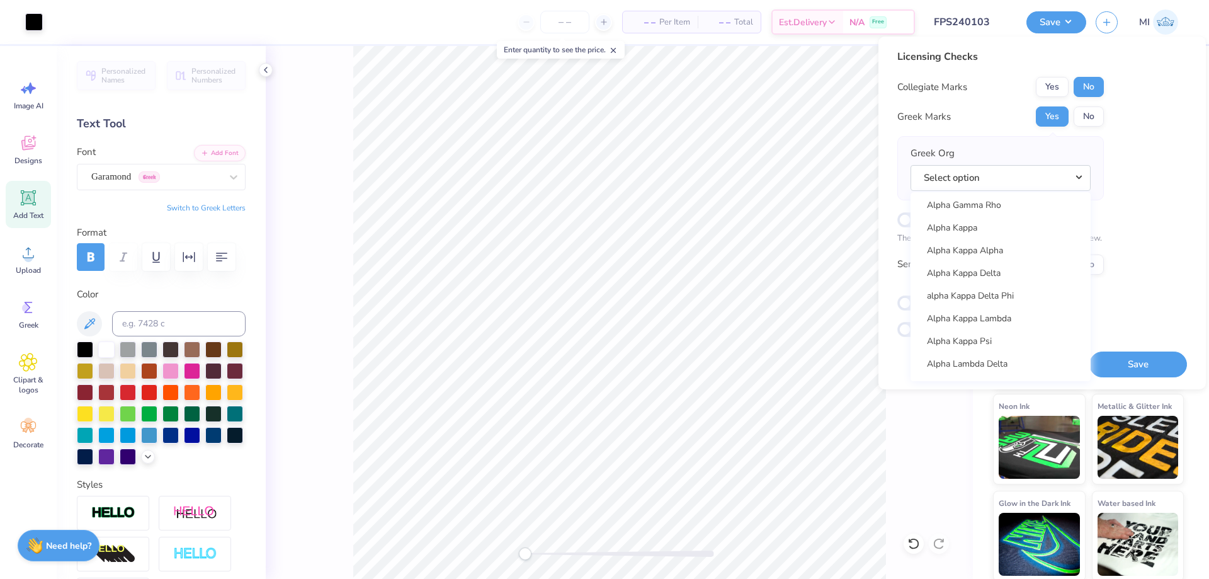
scroll to position [453, 0]
click at [1006, 233] on link "Alpha Gamma Delta" at bounding box center [1001, 230] width 170 height 21
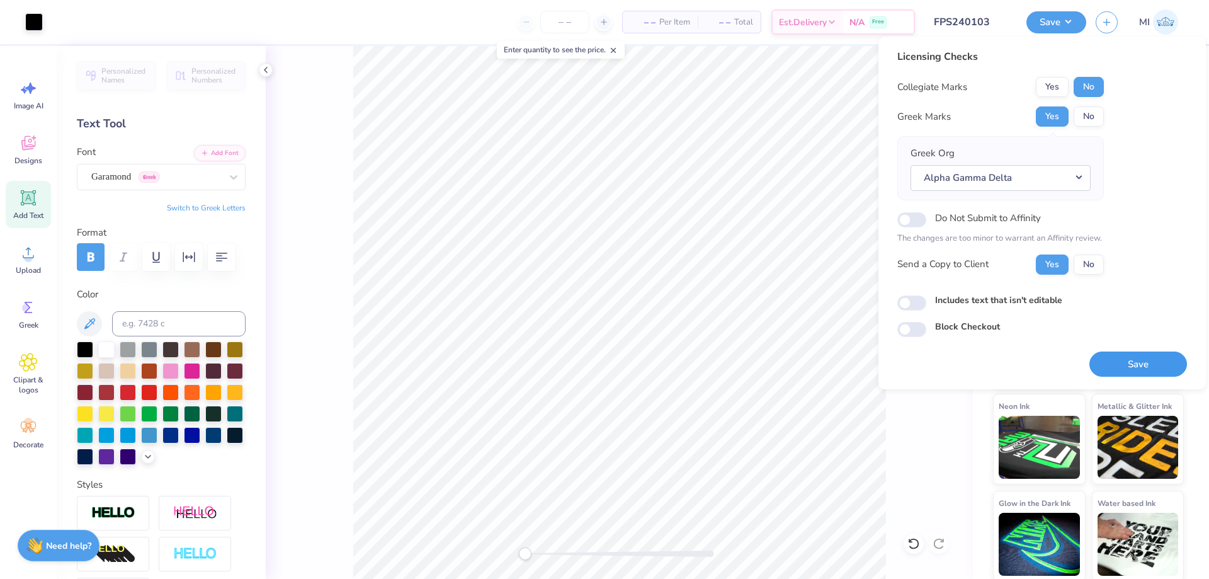
click at [1109, 366] on button "Save" at bounding box center [1139, 364] width 98 height 26
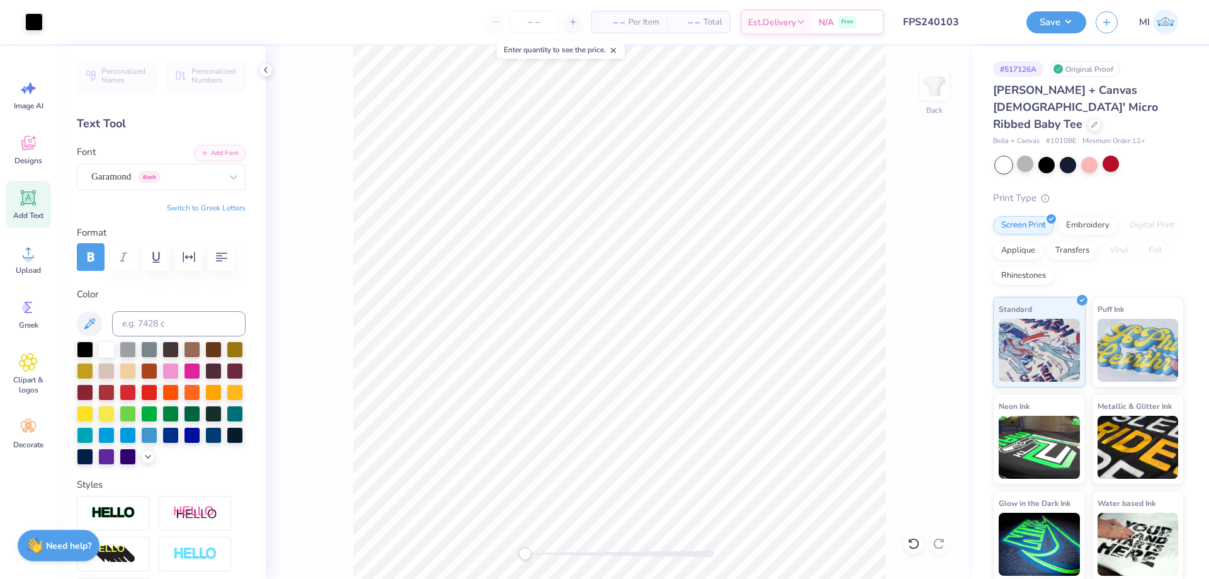
click at [952, 26] on input "FPS240103" at bounding box center [955, 21] width 123 height 25
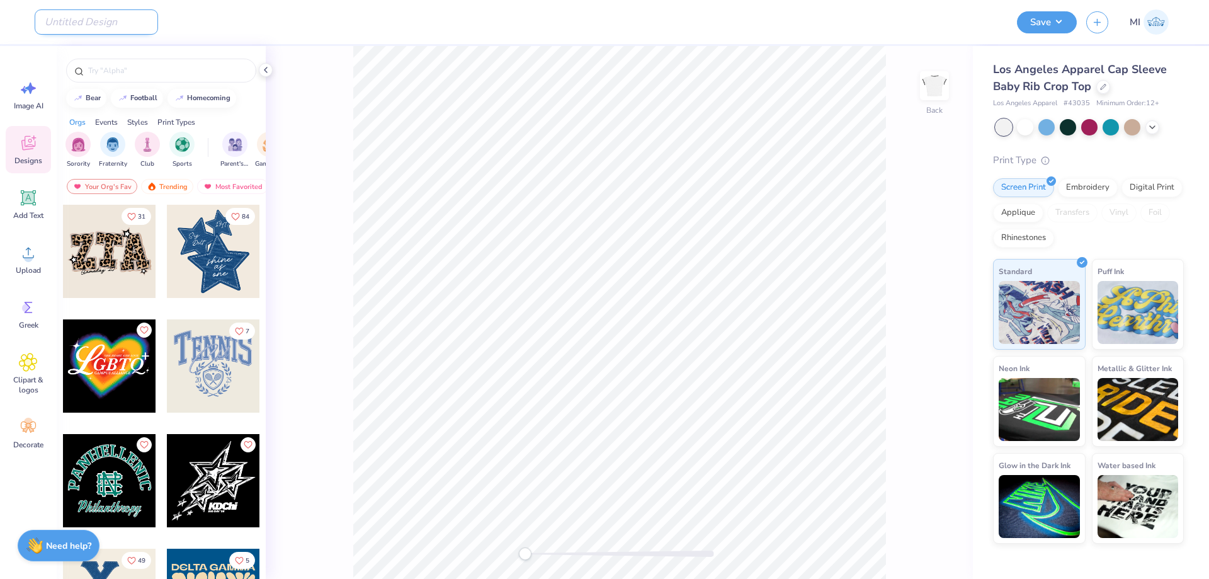
click at [80, 18] on input "Design Title" at bounding box center [96, 21] width 123 height 25
paste input "FPS240105"
type input "FPS240105"
click at [309, 34] on div "Design Title FPS240105" at bounding box center [521, 22] width 973 height 44
click at [30, 256] on circle at bounding box center [28, 257] width 9 height 9
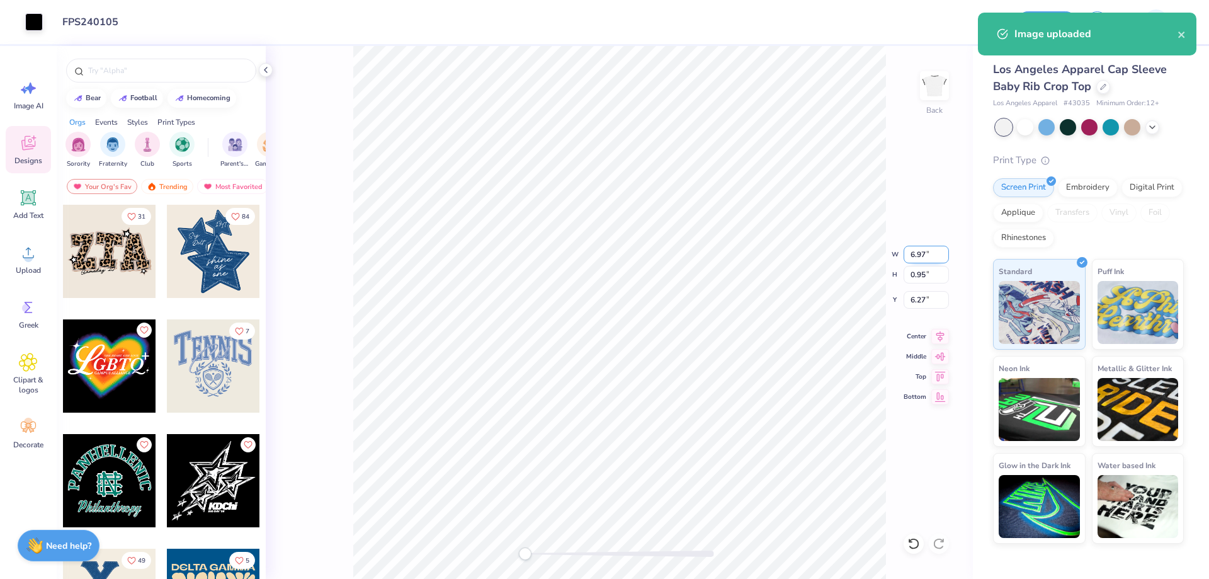
click at [927, 251] on input "6.97" at bounding box center [926, 255] width 45 height 18
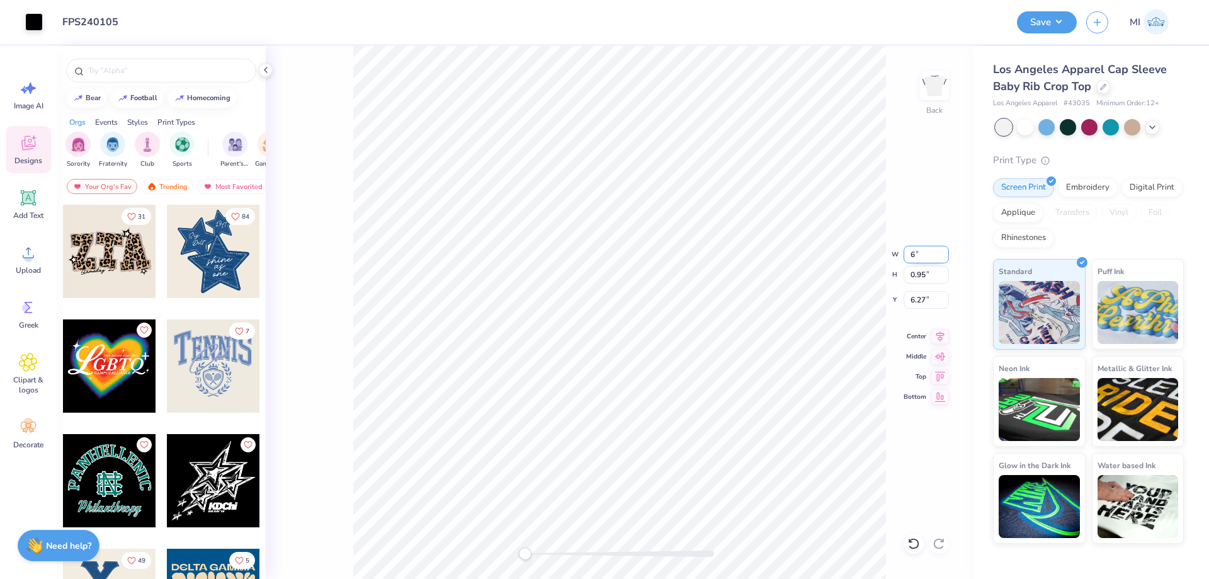
type input "6"
drag, startPoint x: 928, startPoint y: 254, endPoint x: 882, endPoint y: 259, distance: 46.2
click at [904, 259] on input "5.16" at bounding box center [926, 255] width 45 height 18
drag, startPoint x: 932, startPoint y: 253, endPoint x: 886, endPoint y: 253, distance: 46.0
click at [904, 253] on input "5.16" at bounding box center [926, 255] width 45 height 18
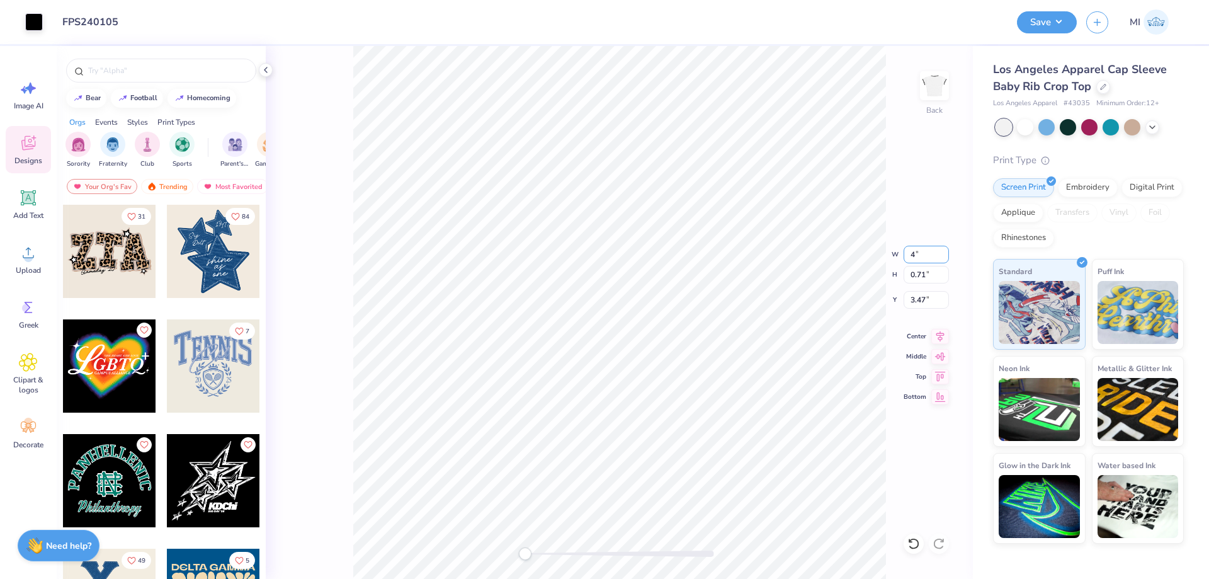
type input "4"
click at [1027, 121] on div at bounding box center [1025, 126] width 16 height 16
type input "4.00"
type input "0.55"
type input "3.55"
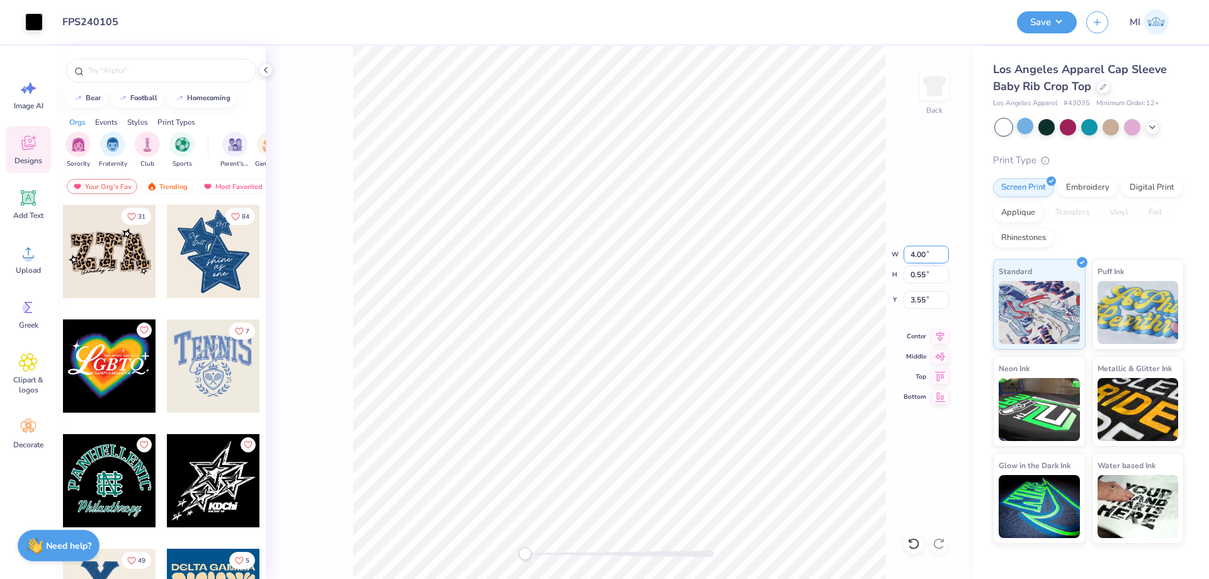
drag, startPoint x: 933, startPoint y: 249, endPoint x: 854, endPoint y: 252, distance: 79.4
click at [904, 252] on input "4.00" at bounding box center [926, 255] width 45 height 18
type input "5"
click at [1027, 124] on div at bounding box center [1025, 126] width 16 height 16
type input "5.00"
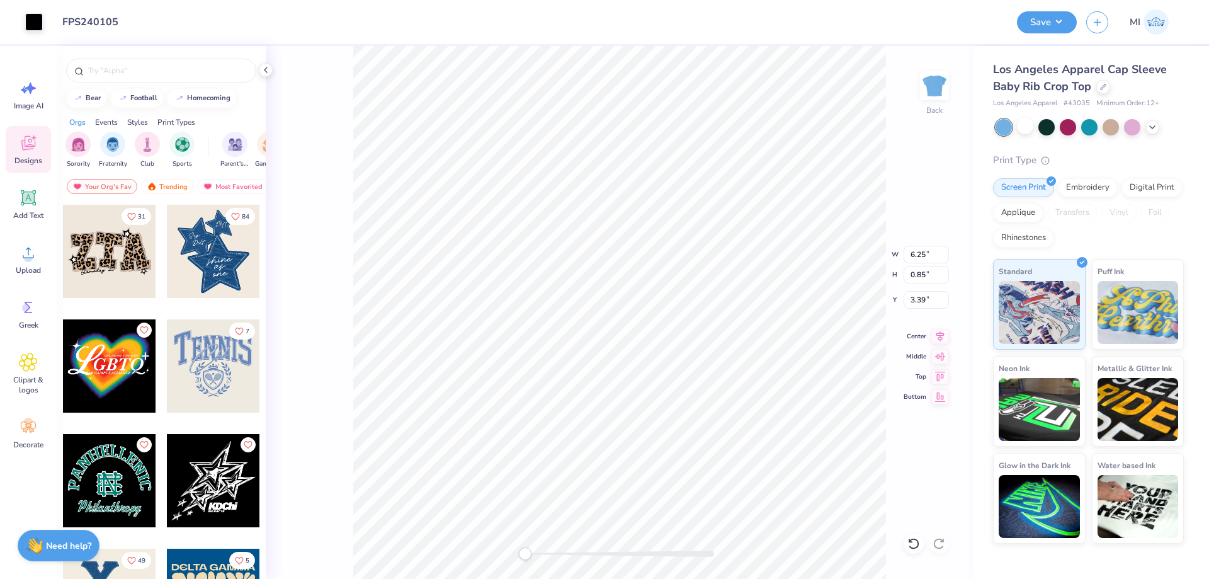
type input "0.68"
type input "3.48"
click at [1022, 114] on div "Los Angeles Apparel Cap Sleeve Baby Rib Crop Top Los Angeles Apparel # 43035 Mi…" at bounding box center [1088, 302] width 191 height 482
click at [1022, 122] on div at bounding box center [1025, 126] width 16 height 16
click at [24, 198] on icon at bounding box center [29, 198] width 12 height 12
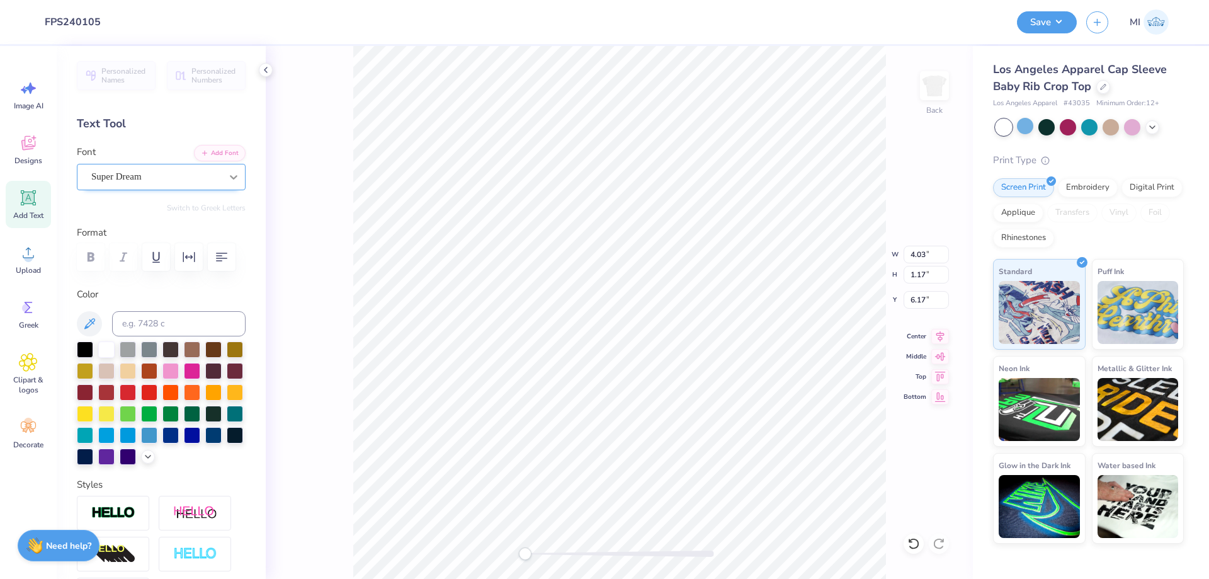
click at [226, 172] on div at bounding box center [233, 177] width 23 height 23
click at [227, 159] on button "Add Font" at bounding box center [220, 152] width 52 height 16
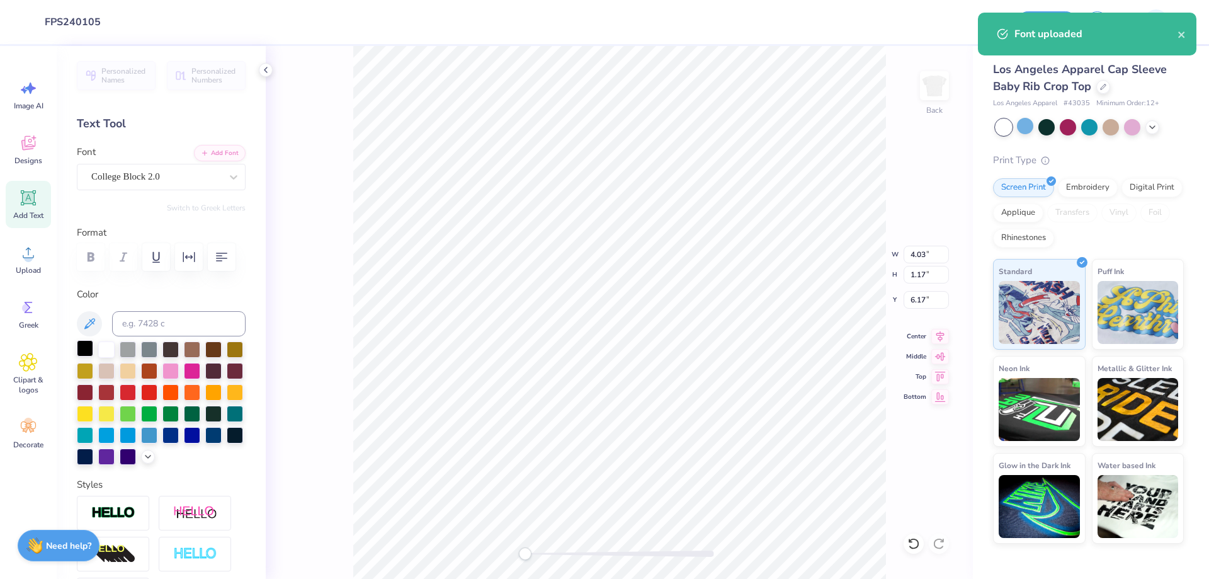
click at [90, 351] on div at bounding box center [85, 348] width 16 height 16
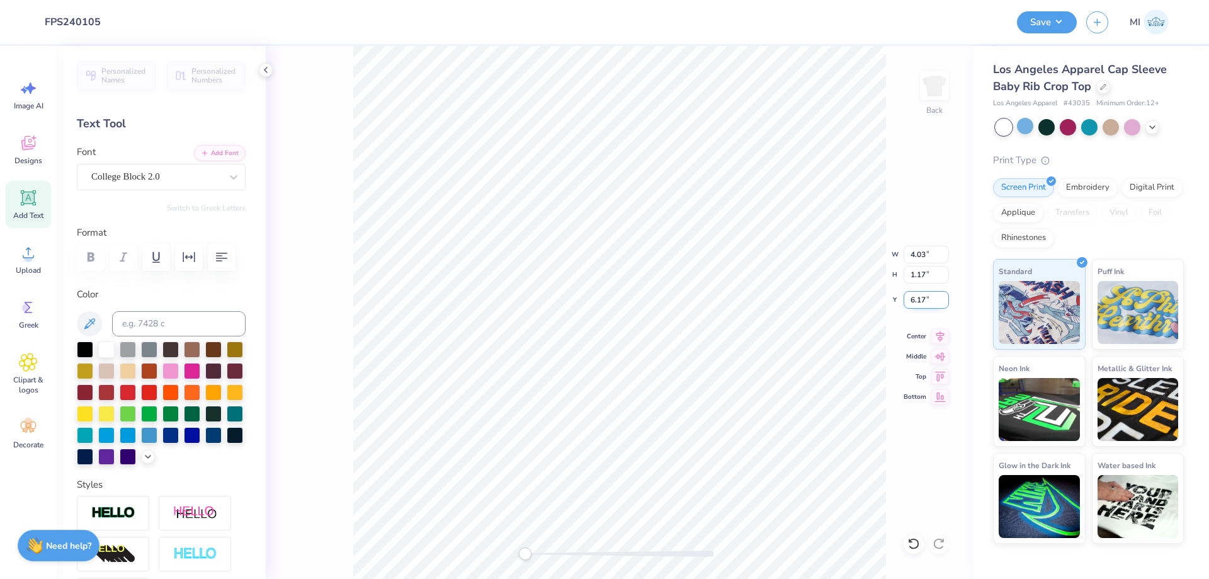
type textarea "1898"
click at [541, 552] on div at bounding box center [619, 553] width 189 height 6
click at [31, 205] on icon at bounding box center [28, 197] width 19 height 19
click at [224, 149] on button "Add Font" at bounding box center [220, 152] width 52 height 16
type textarea "Zeta."
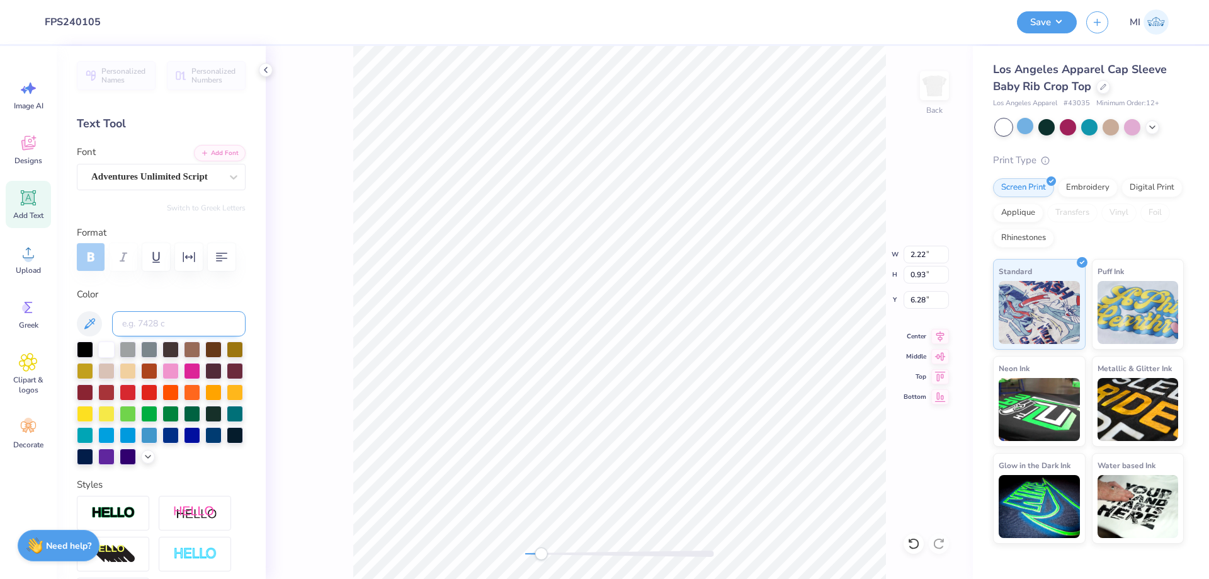
click at [190, 319] on input at bounding box center [179, 323] width 134 height 25
type input "3"
type input "485"
click at [117, 511] on img at bounding box center [113, 513] width 44 height 14
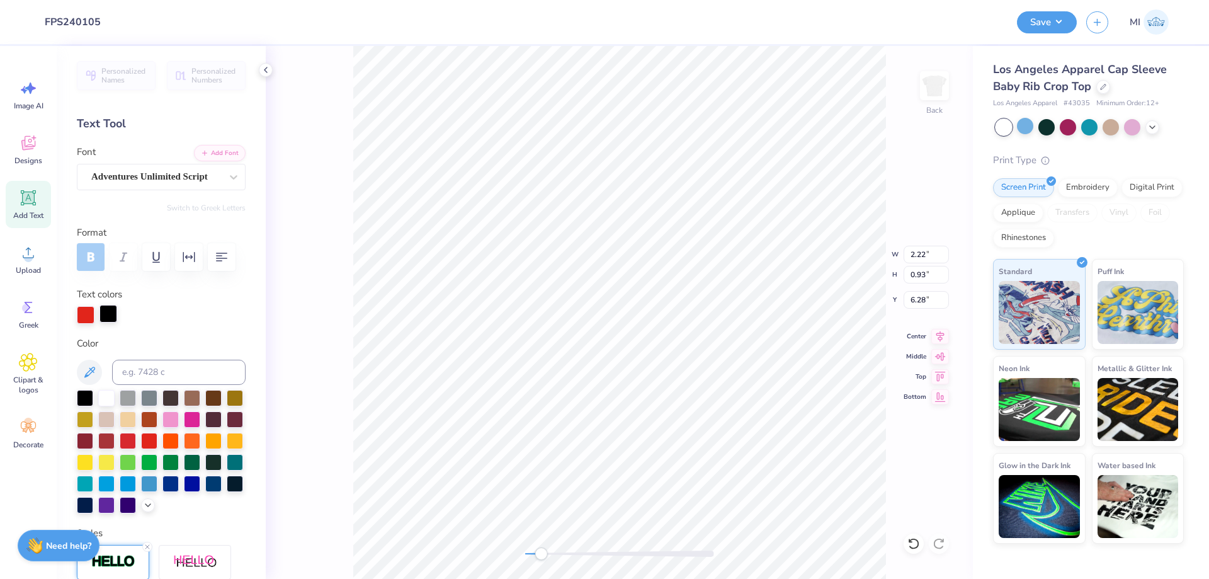
click at [106, 313] on div at bounding box center [109, 314] width 18 height 18
click at [156, 366] on input at bounding box center [179, 372] width 134 height 25
type input "485"
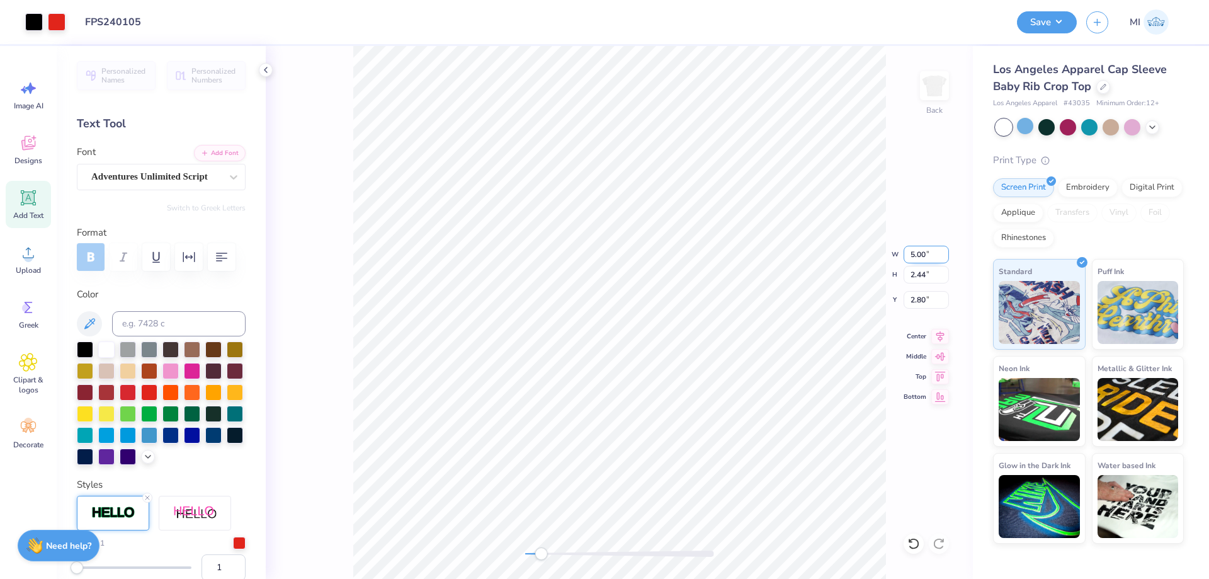
drag, startPoint x: 933, startPoint y: 253, endPoint x: 842, endPoint y: 259, distance: 90.9
click at [904, 259] on input "5.00" at bounding box center [926, 255] width 45 height 18
type input "4.05"
type input "2.06"
type input "2.99"
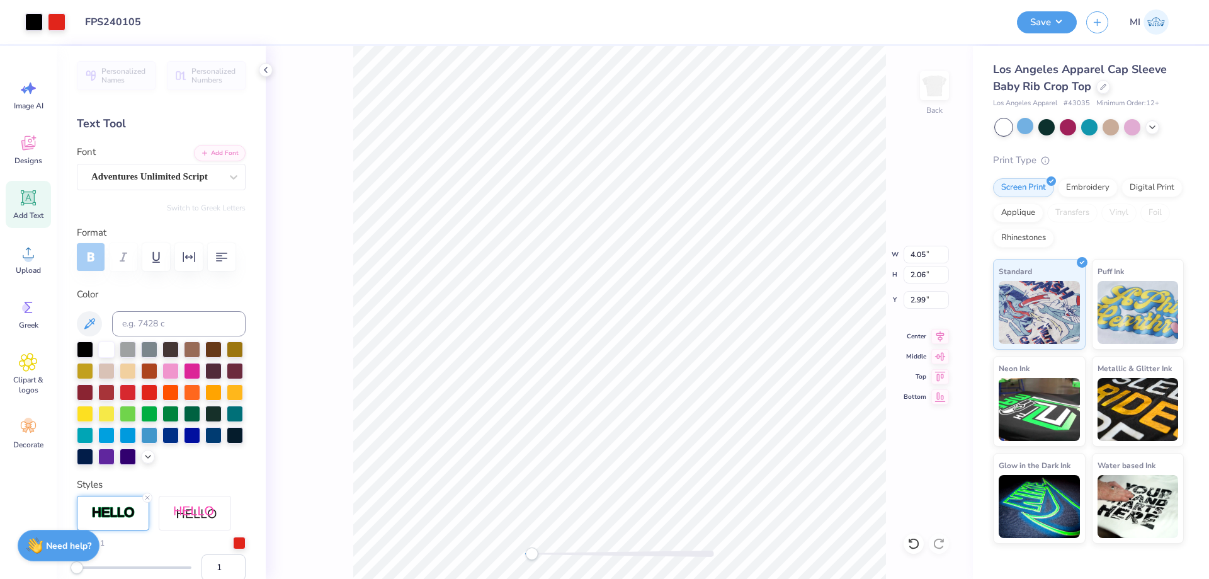
click at [494, 556] on div "Back W 4.05 4.05 " H 2.06 2.06 " Y 2.99 2.99 " Center Middle Top Bottom" at bounding box center [619, 312] width 707 height 533
click at [923, 299] on input "2.99" at bounding box center [926, 300] width 45 height 18
type input "2.00"
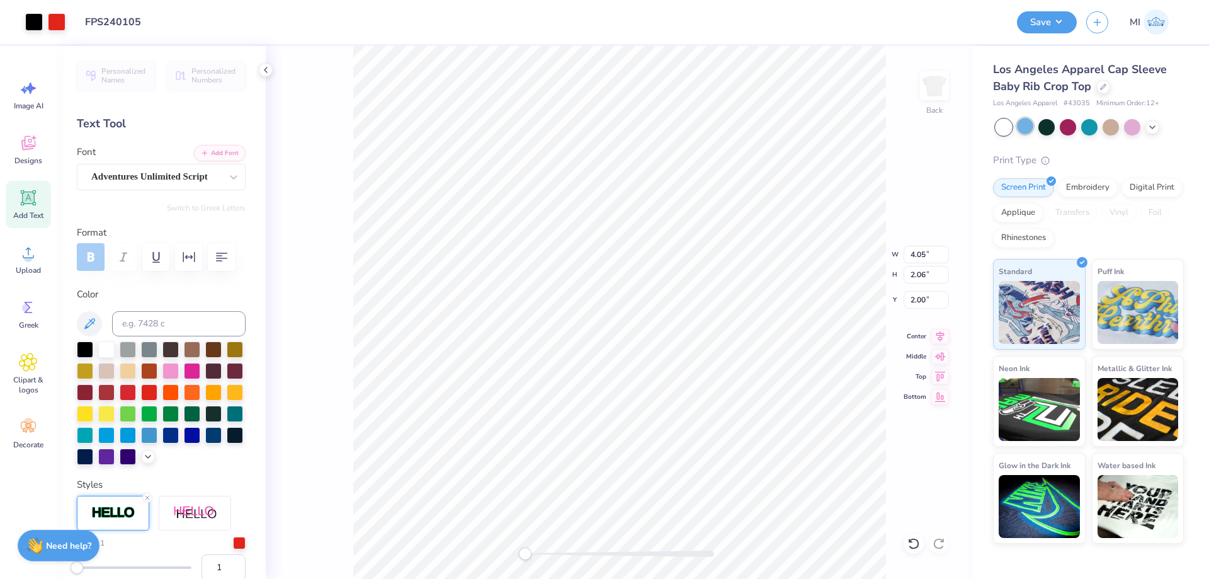
click at [1034, 123] on div at bounding box center [1025, 126] width 16 height 16
type input "4.50"
type input "2.19"
click at [1026, 124] on div at bounding box center [1025, 126] width 16 height 16
drag, startPoint x: 925, startPoint y: 297, endPoint x: 869, endPoint y: 302, distance: 56.2
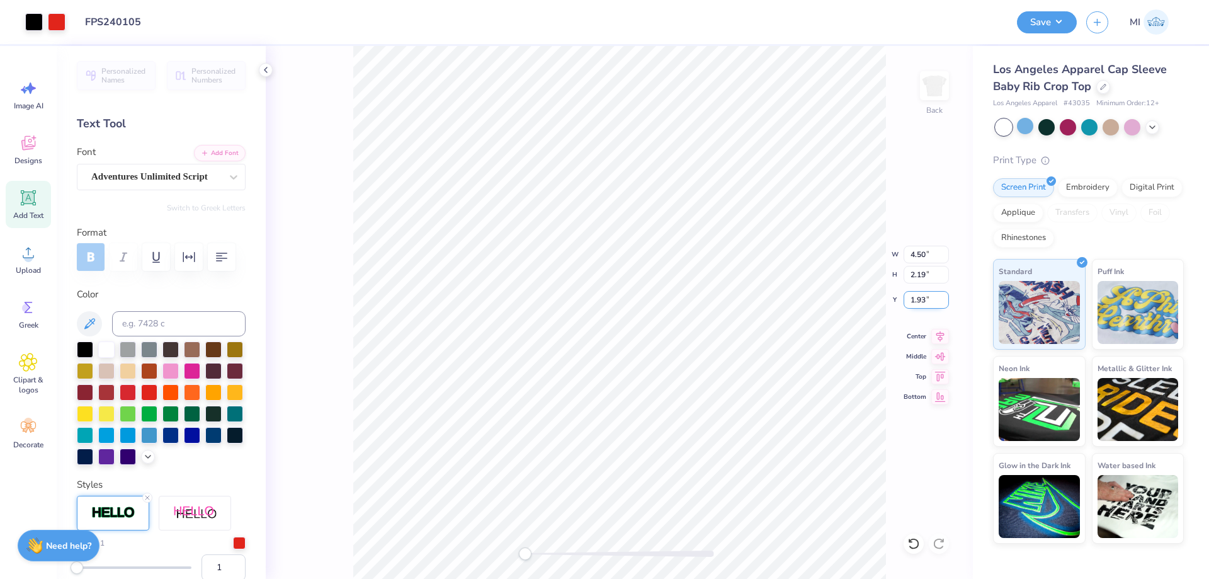
click at [904, 302] on input "1.93" at bounding box center [926, 300] width 45 height 18
type input "2.00"
click at [1032, 117] on div "Los Angeles Apparel Cap Sleeve Baby Rib Crop Top Los Angeles Apparel # 43035 Mi…" at bounding box center [1088, 302] width 191 height 482
click at [1030, 120] on div at bounding box center [1025, 126] width 16 height 16
click at [1003, 127] on div at bounding box center [1004, 127] width 16 height 16
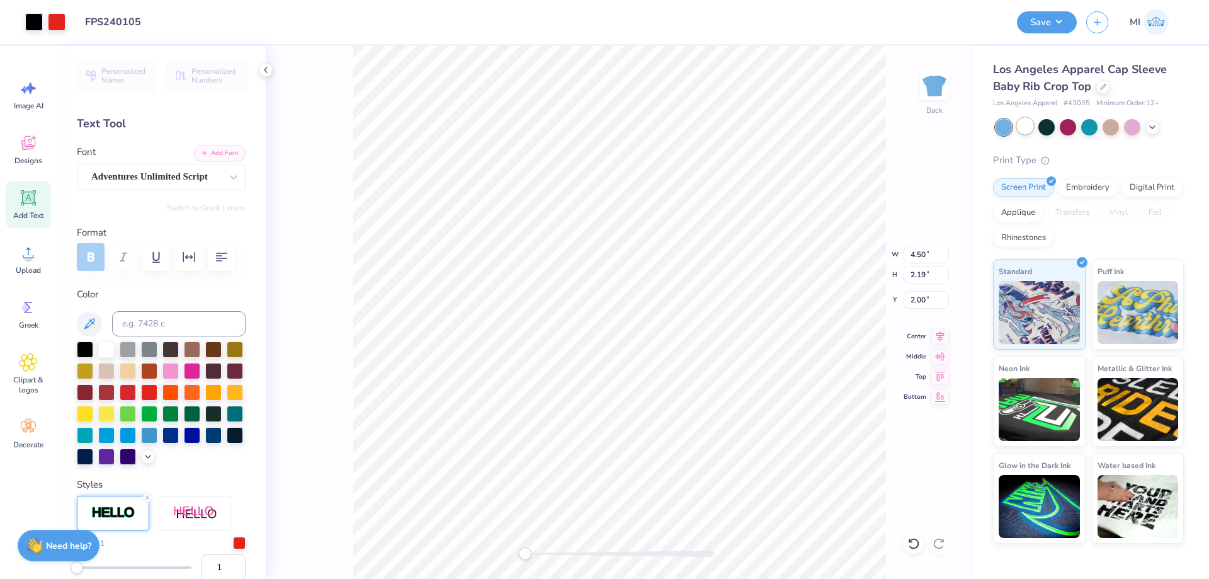
click at [1025, 130] on div at bounding box center [1025, 126] width 16 height 16
click at [1069, 18] on button "Save" at bounding box center [1047, 20] width 60 height 22
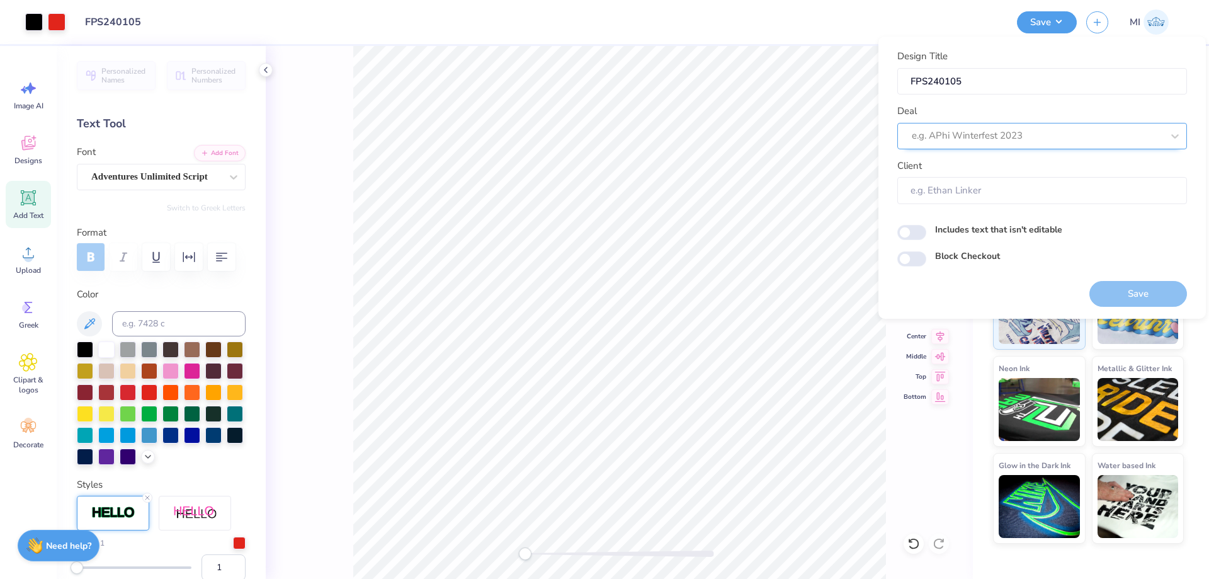
click at [1021, 135] on div at bounding box center [1037, 135] width 251 height 17
click at [1055, 171] on div "Design Tool Gallery" at bounding box center [1043, 169] width 280 height 21
type input "Design Tool Gallery"
type input "Design Tool Gallery User"
click at [1114, 289] on button "Save" at bounding box center [1139, 294] width 98 height 26
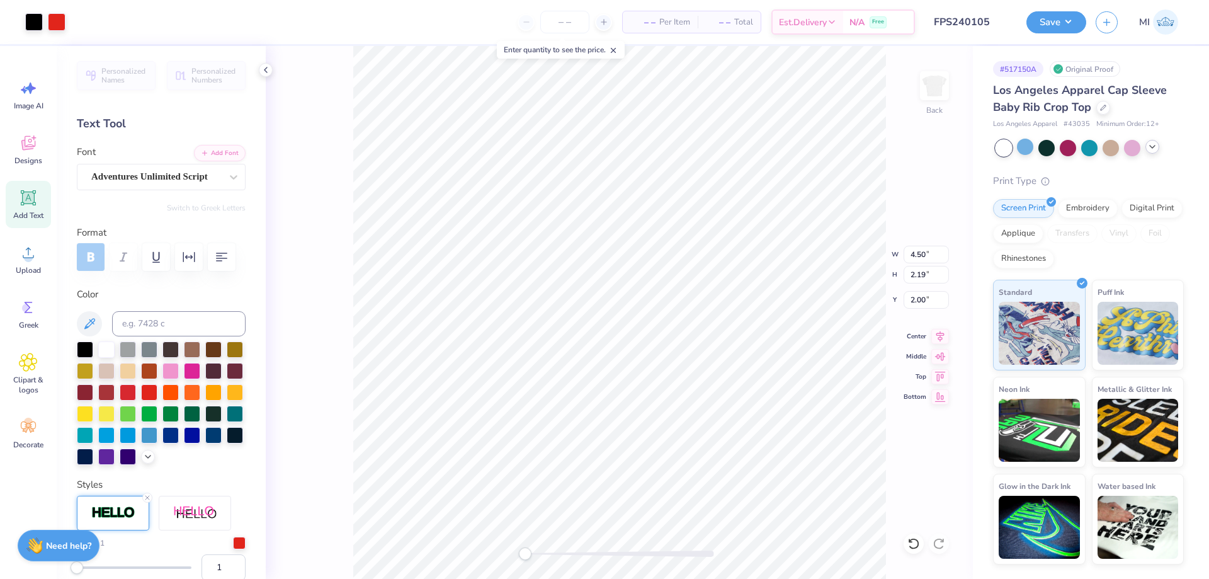
click at [1154, 148] on icon at bounding box center [1153, 147] width 10 height 10
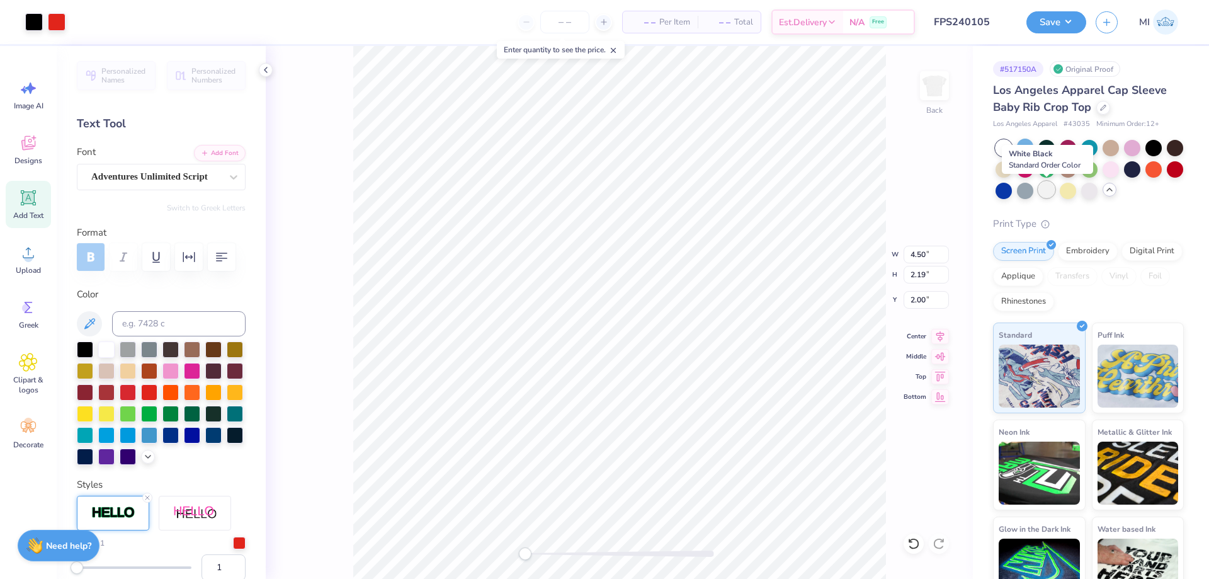
click at [1046, 197] on div at bounding box center [1047, 189] width 16 height 16
drag, startPoint x: 1054, startPoint y: 27, endPoint x: 1055, endPoint y: 33, distance: 6.3
click at [1054, 28] on button "Save" at bounding box center [1057, 22] width 60 height 22
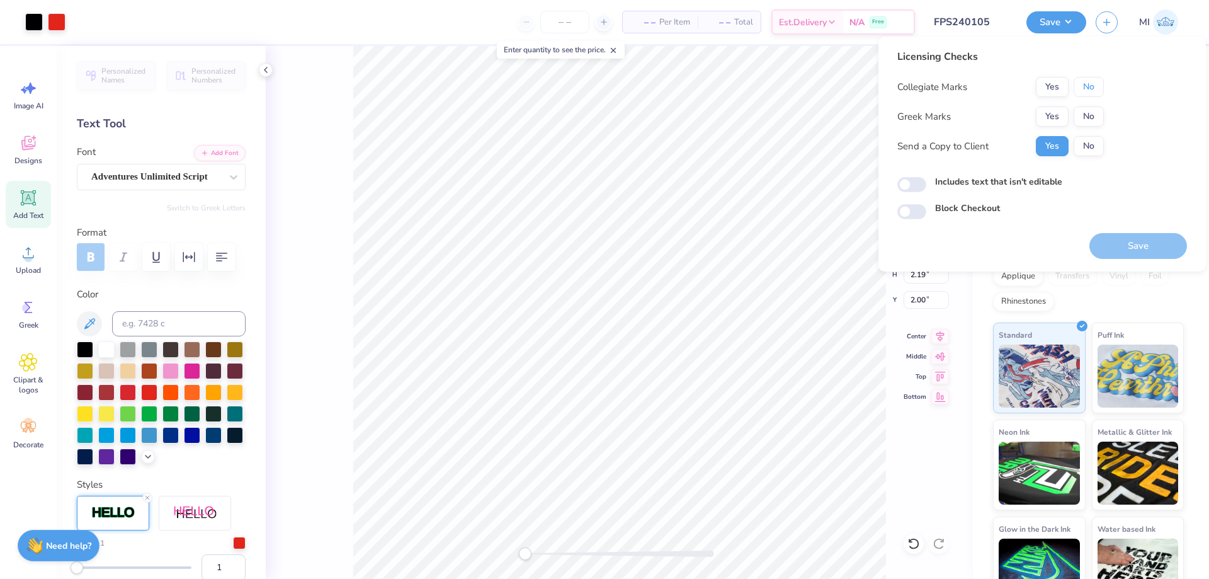
drag, startPoint x: 1080, startPoint y: 91, endPoint x: 1070, endPoint y: 105, distance: 16.8
click at [1080, 92] on button "No" at bounding box center [1089, 87] width 30 height 20
click at [1056, 118] on button "Yes" at bounding box center [1052, 116] width 33 height 20
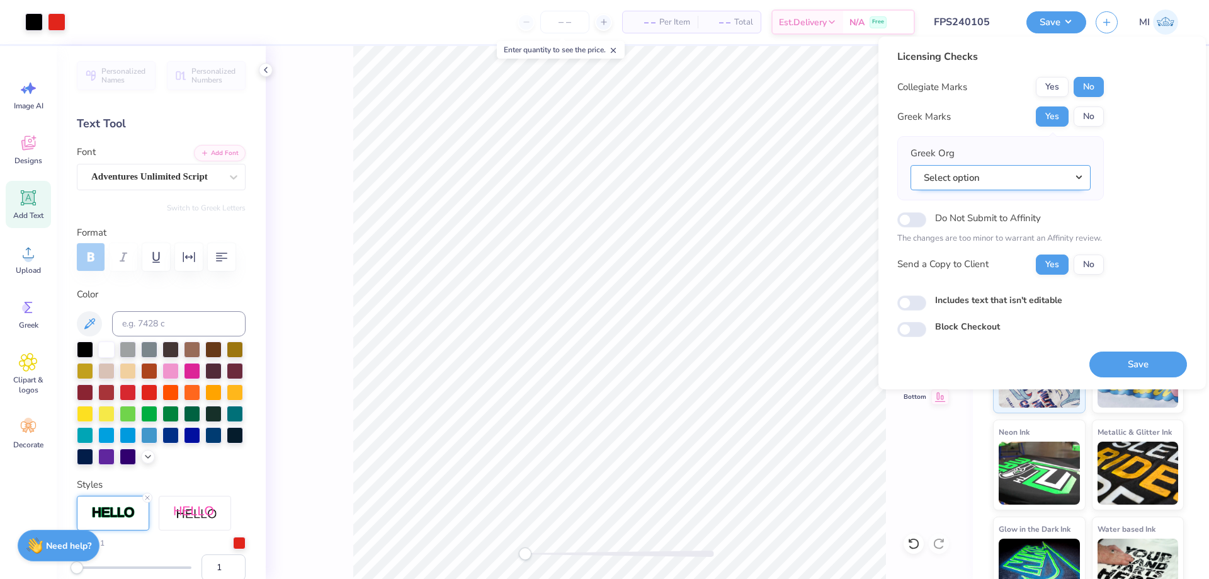
click at [1044, 181] on button "Select option" at bounding box center [1001, 178] width 180 height 26
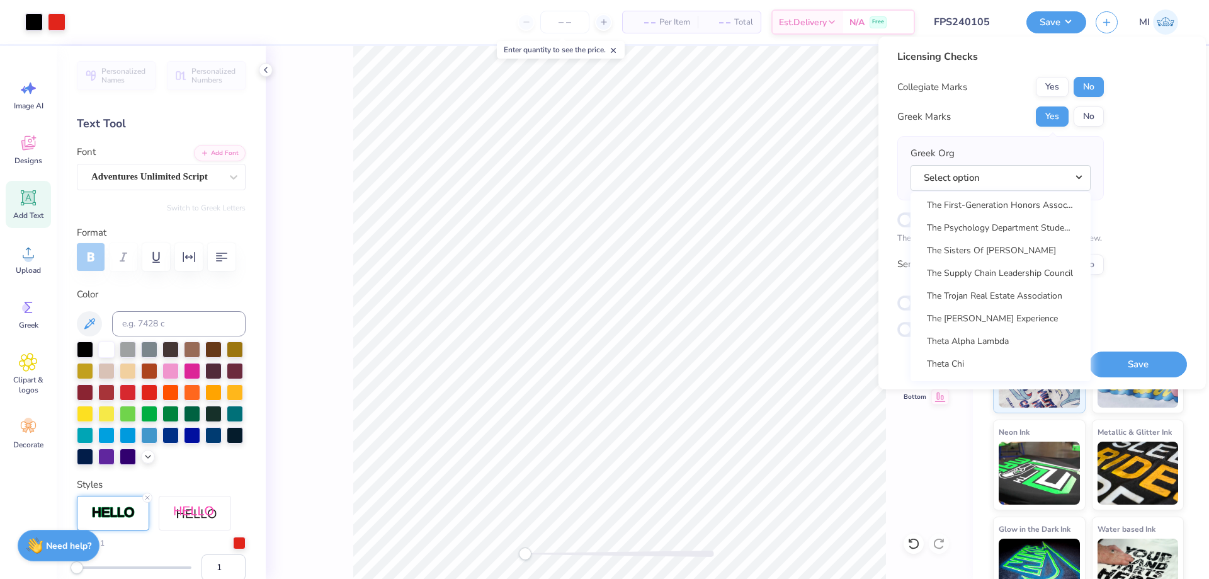
scroll to position [9886, 0]
click at [991, 276] on link "Zeta Tau Alpha" at bounding box center [1001, 275] width 170 height 21
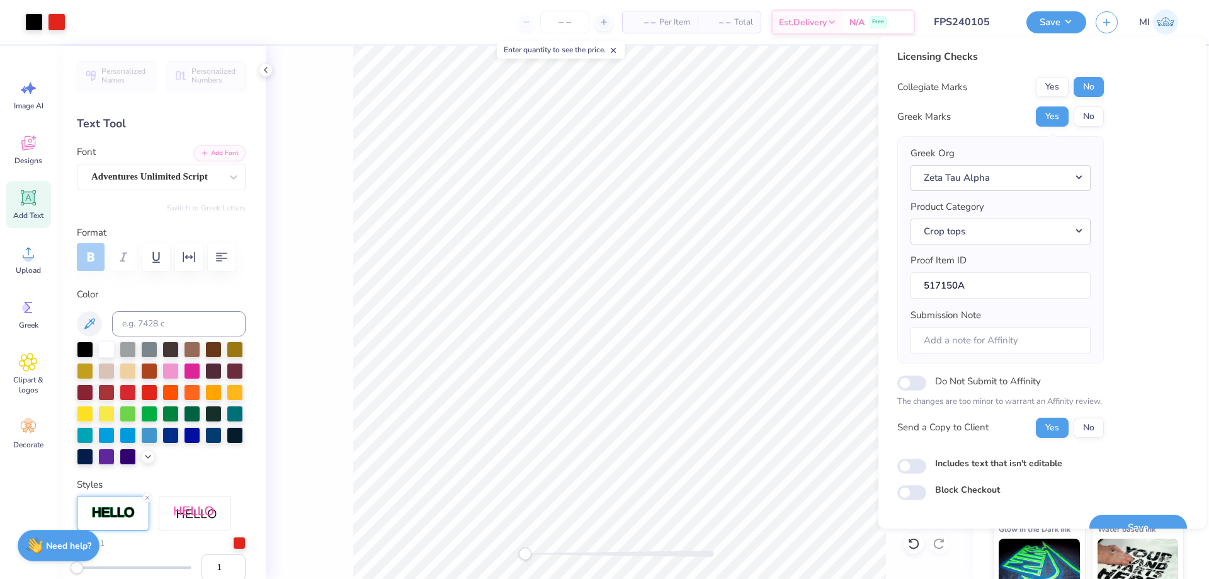
click at [1126, 514] on div "Save" at bounding box center [1139, 520] width 98 height 40
click at [1129, 519] on button "Save" at bounding box center [1139, 528] width 98 height 26
